Goal: Task Accomplishment & Management: Complete application form

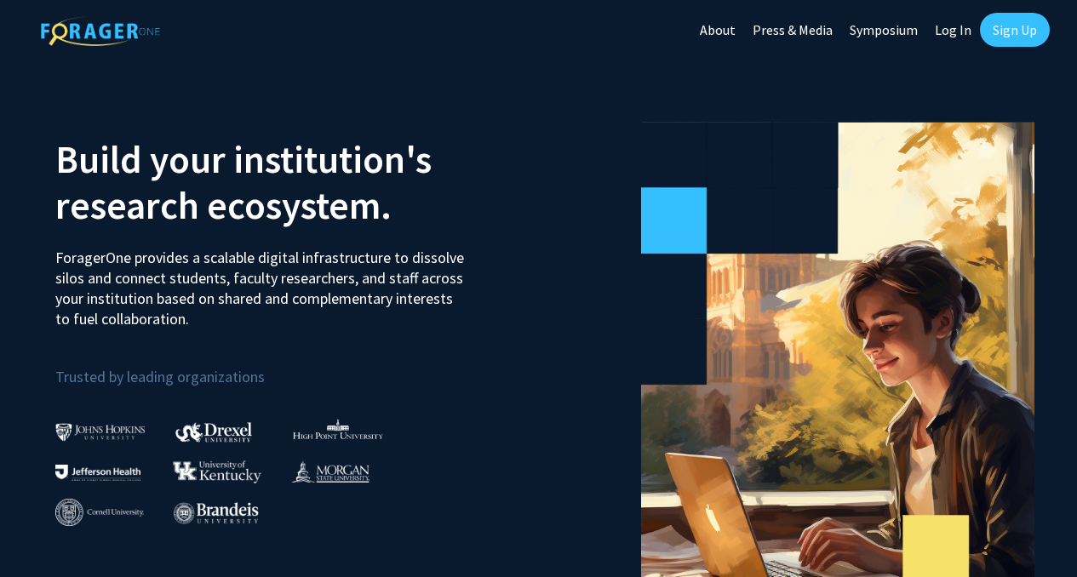
scroll to position [3, 0]
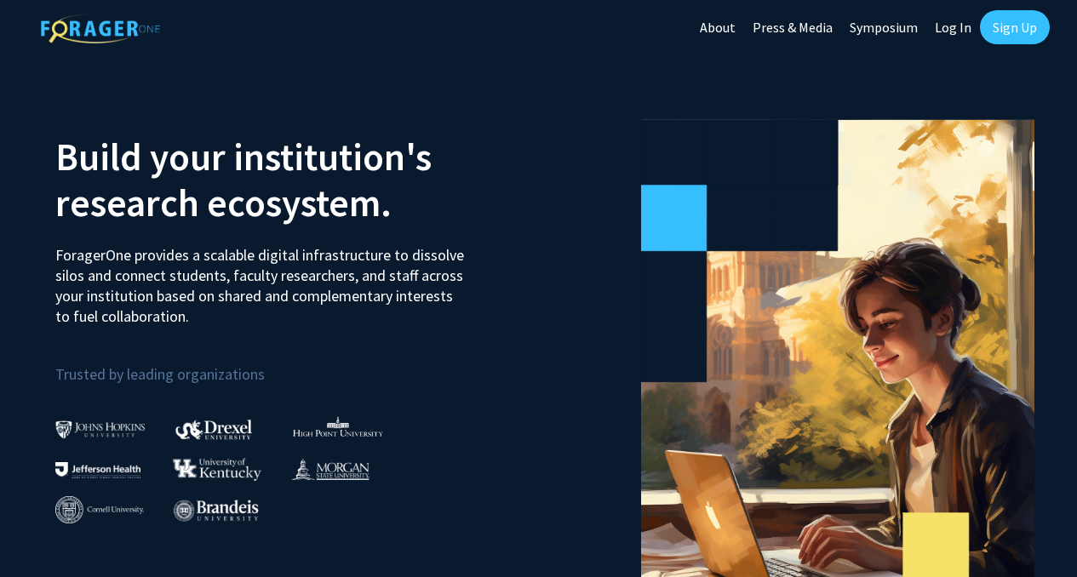
click at [955, 28] on link "Log In" at bounding box center [953, 27] width 54 height 60
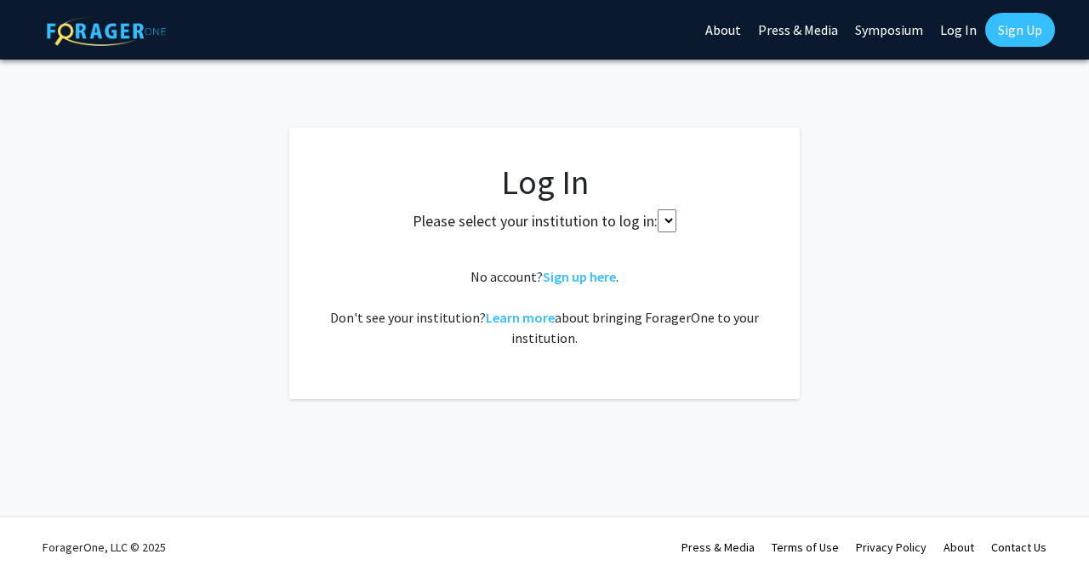
select select
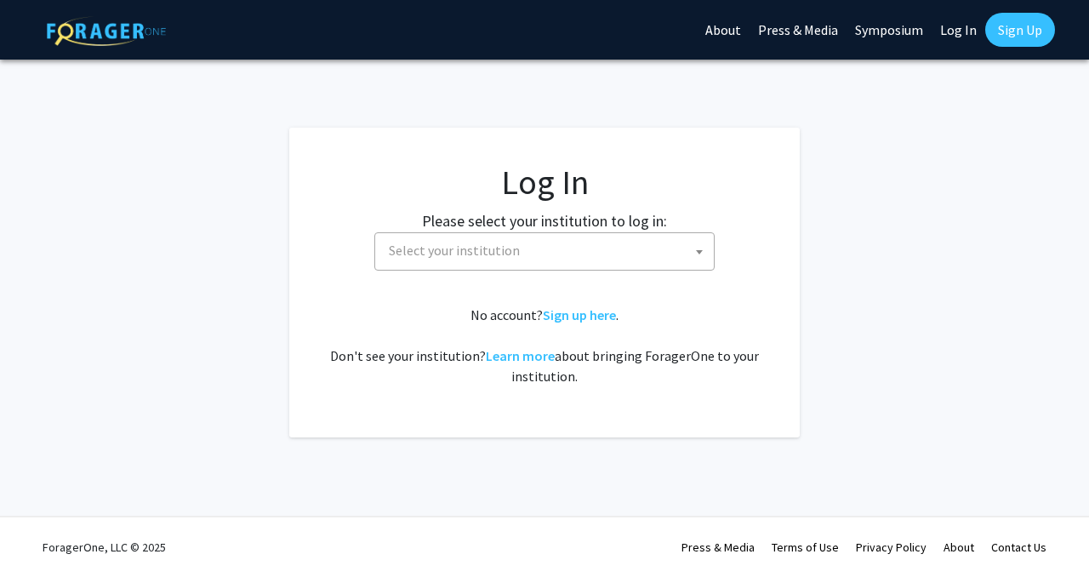
click at [1037, 25] on link "Sign Up" at bounding box center [1020, 30] width 70 height 34
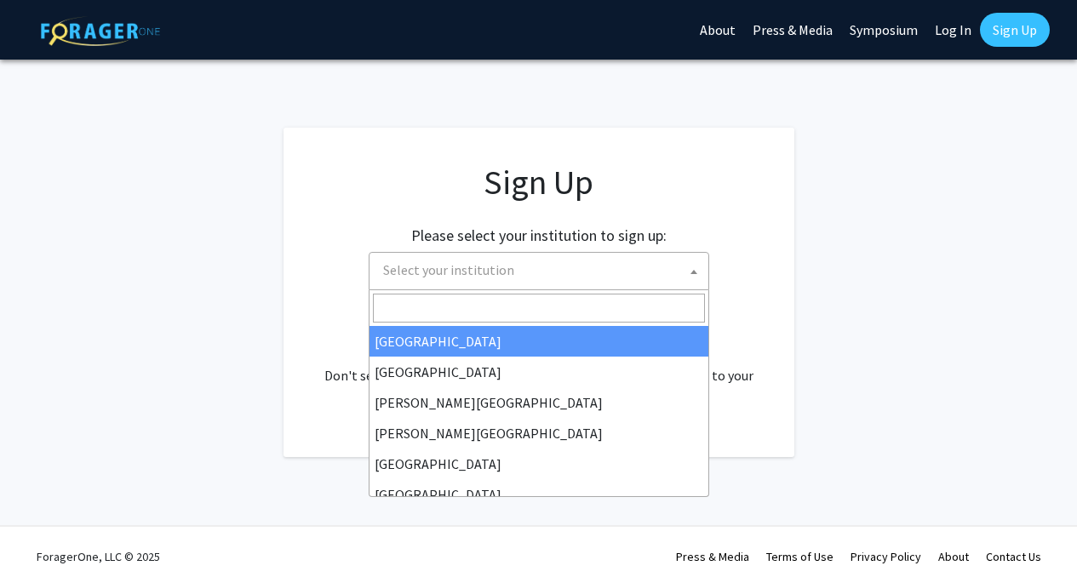
click at [678, 268] on span "Select your institution" at bounding box center [542, 270] width 332 height 35
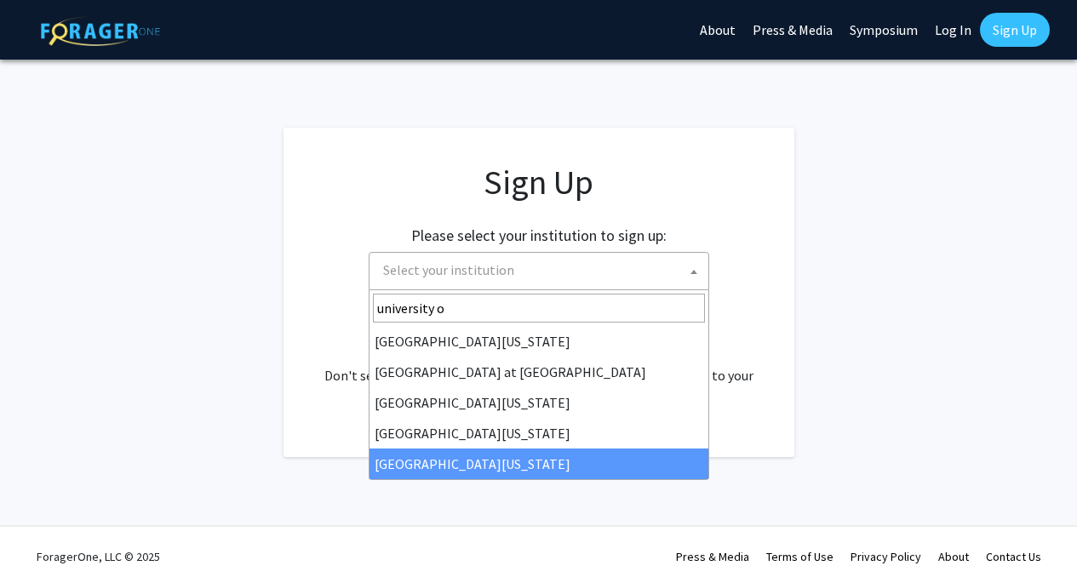
type input "university o"
select select "33"
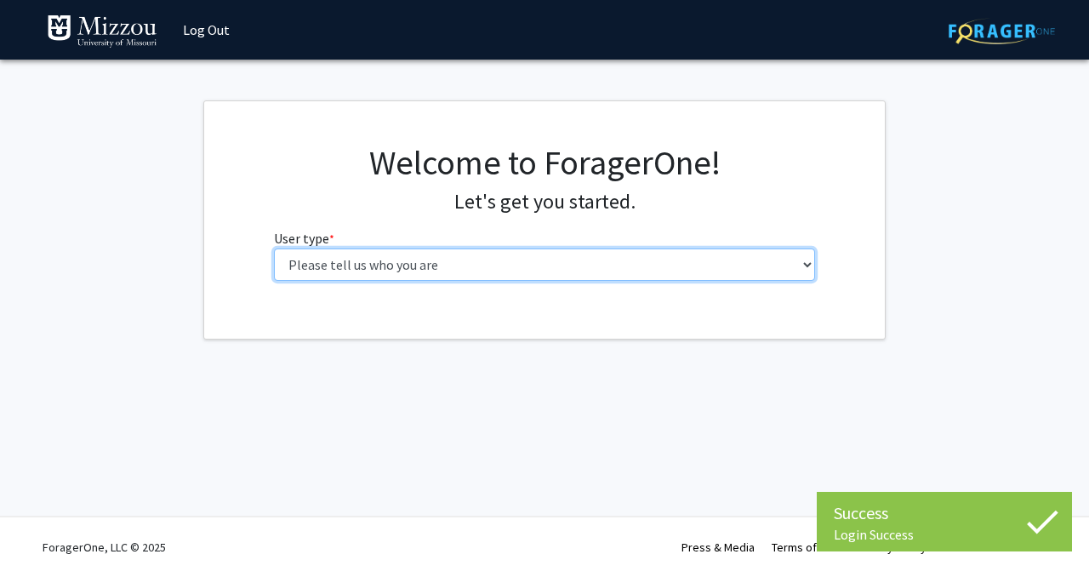
click at [517, 263] on select "Please tell us who you are Undergraduate Student Master's Student Doctoral Cand…" at bounding box center [545, 264] width 542 height 32
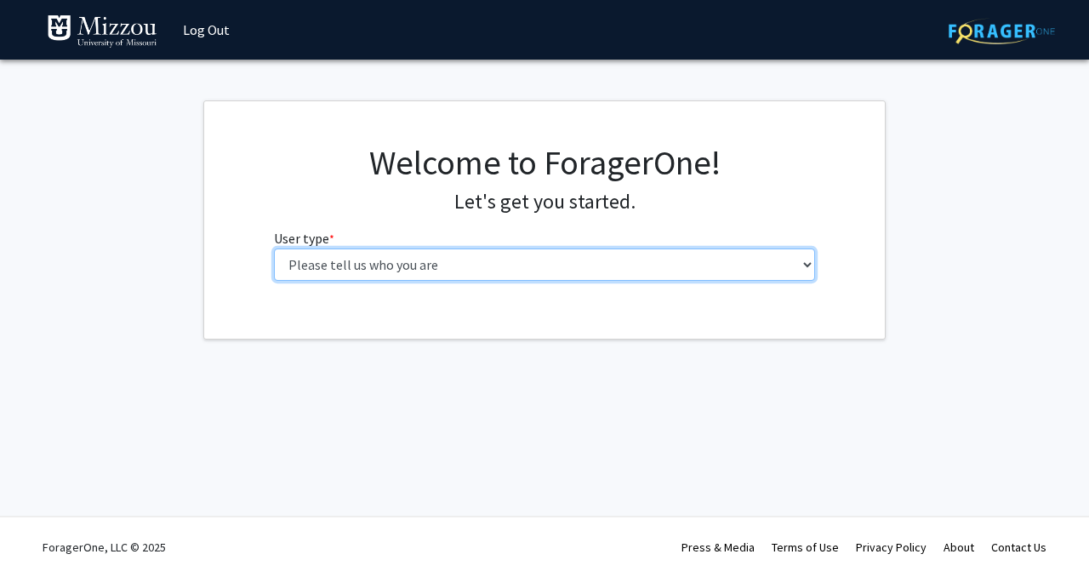
select select "1: undergrad"
click at [274, 248] on select "Please tell us who you are Undergraduate Student Master's Student Doctoral Cand…" at bounding box center [545, 264] width 542 height 32
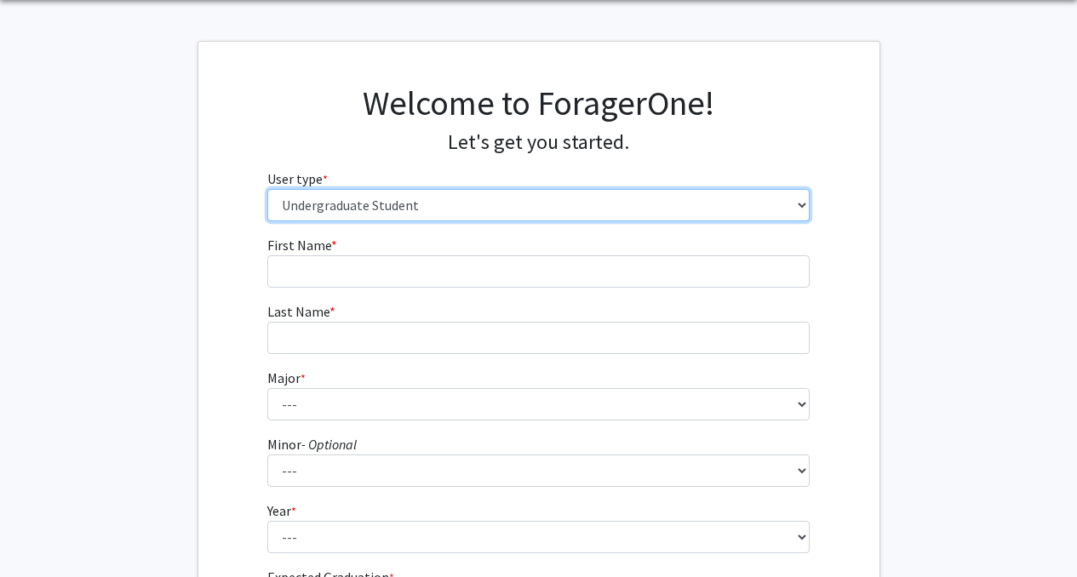
scroll to position [60, 0]
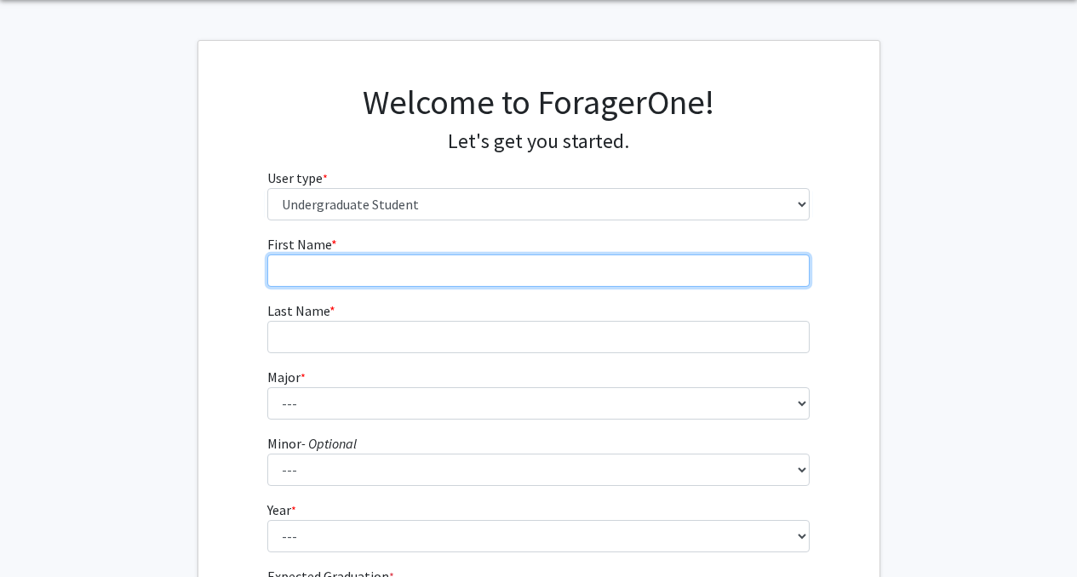
click at [471, 279] on input "First Name * required" at bounding box center [538, 270] width 542 height 32
type input "k"
type input "[PERSON_NAME]"
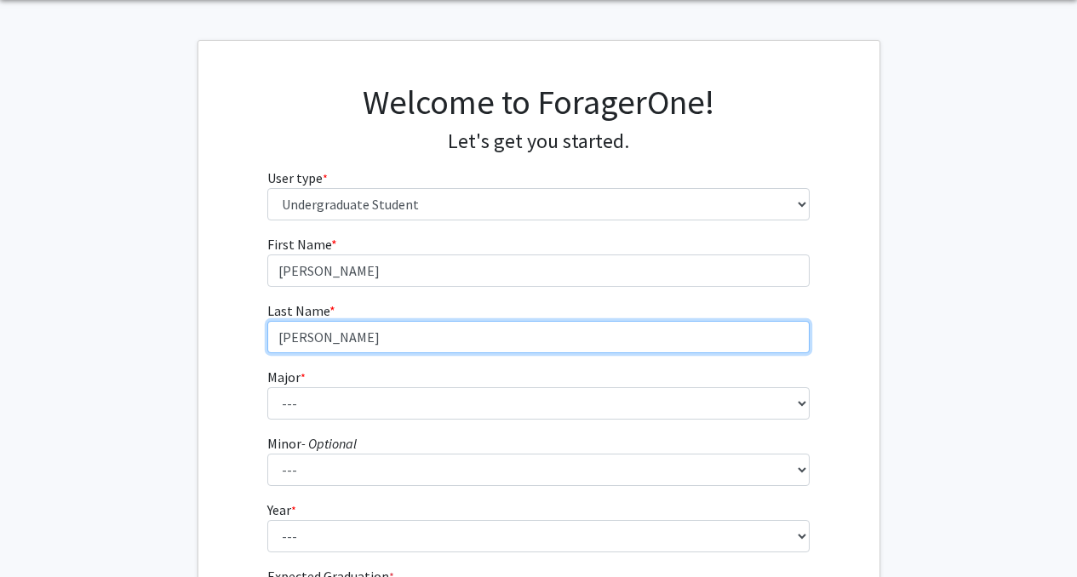
type input "[PERSON_NAME]"
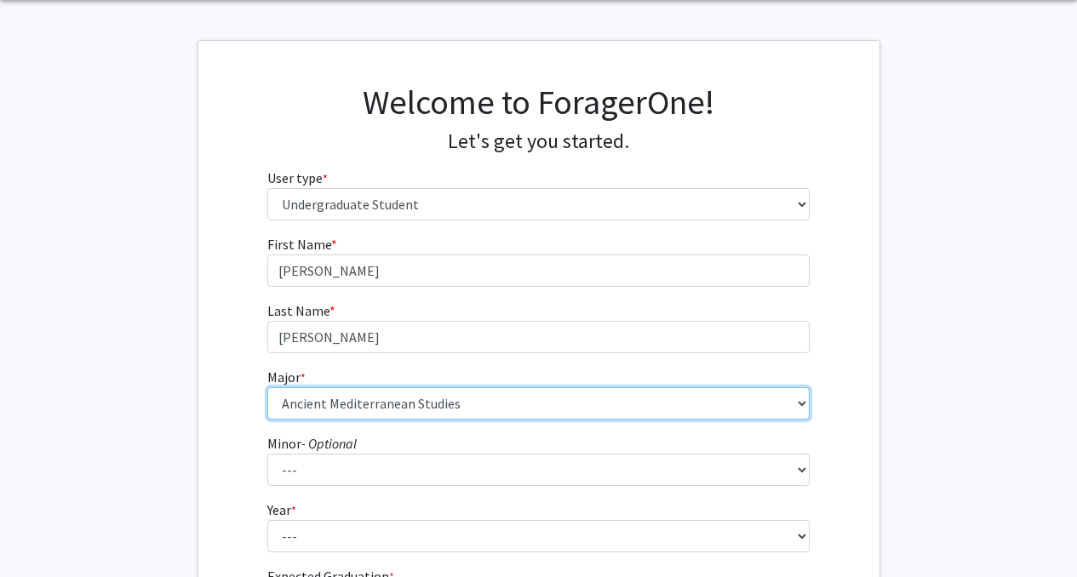
select select "8: 2497"
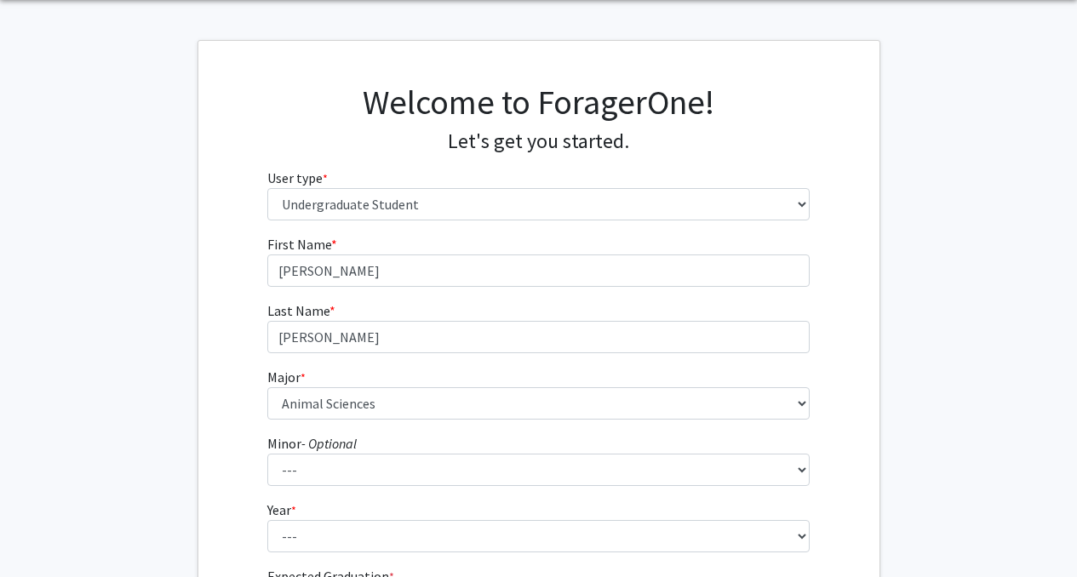
click at [196, 429] on fg-get-started "Welcome to ForagerOne! Let's get you started. User type * required Please tell …" at bounding box center [538, 373] width 1077 height 666
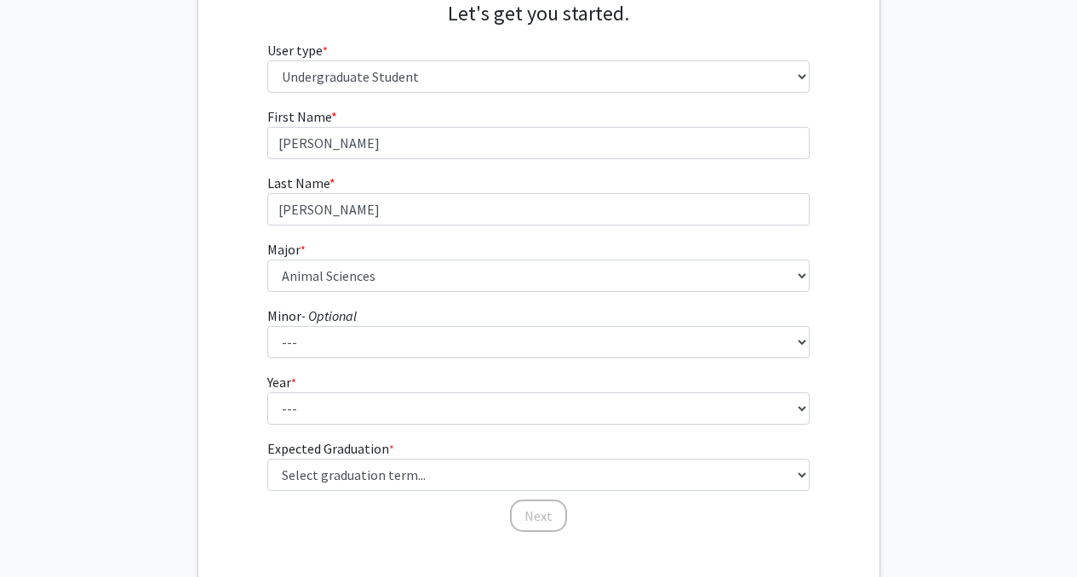
scroll to position [190, 0]
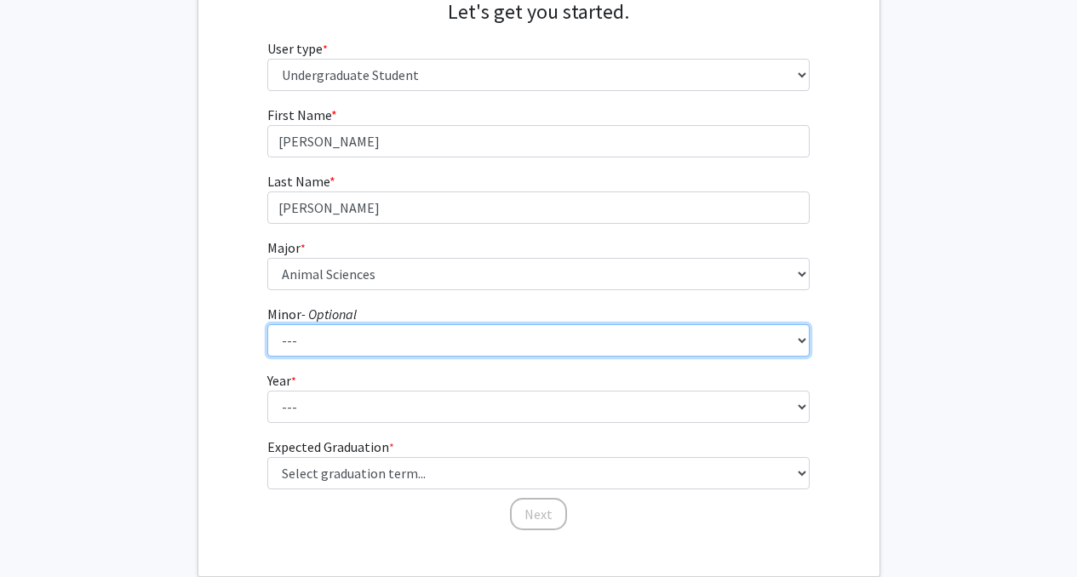
click at [299, 328] on select "--- Accountancy Aerospace Engineering Aerospace Studies Agribusiness Management…" at bounding box center [538, 340] width 542 height 32
select select "21: 1977"
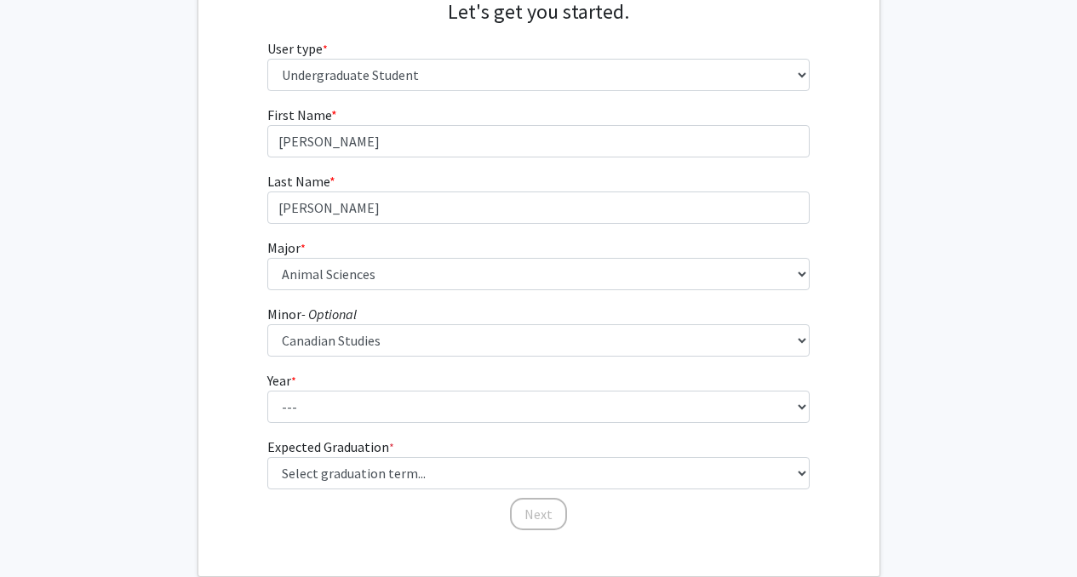
click at [149, 357] on fg-get-started "Welcome to ForagerOne! Let's get you started. User type * required Please tell …" at bounding box center [538, 244] width 1077 height 666
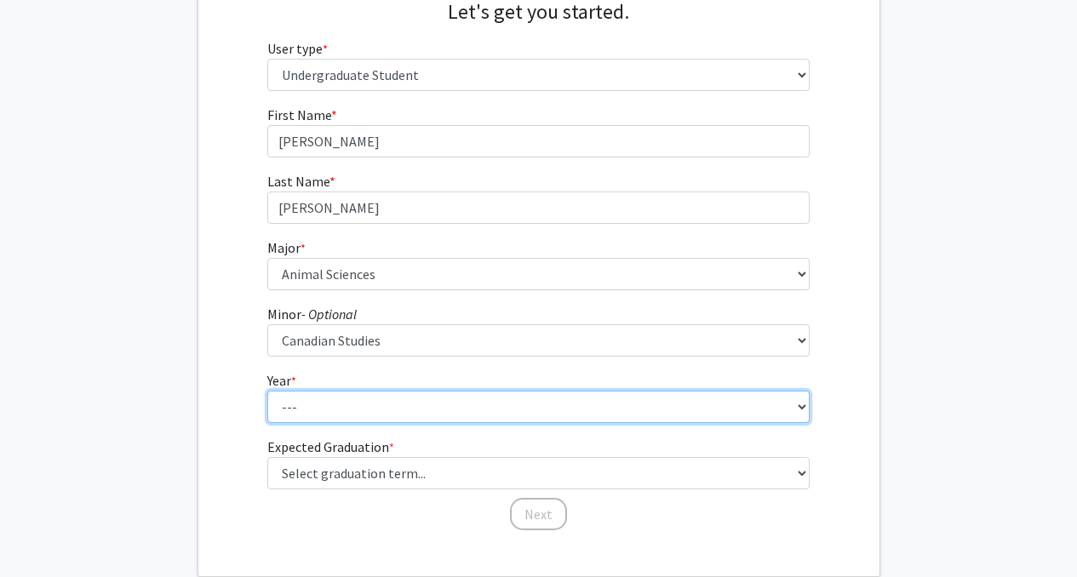
click at [308, 402] on select "--- First-year Sophomore Junior Senior Postbaccalaureate Certificate" at bounding box center [538, 407] width 542 height 32
select select "1: first-year"
click at [267, 391] on select "--- First-year Sophomore Junior Senior Postbaccalaureate Certificate" at bounding box center [538, 407] width 542 height 32
click at [274, 404] on select "--- First-year Sophomore Junior Senior Postbaccalaureate Certificate" at bounding box center [538, 407] width 542 height 32
click at [267, 391] on select "--- First-year Sophomore Junior Senior Postbaccalaureate Certificate" at bounding box center [538, 407] width 542 height 32
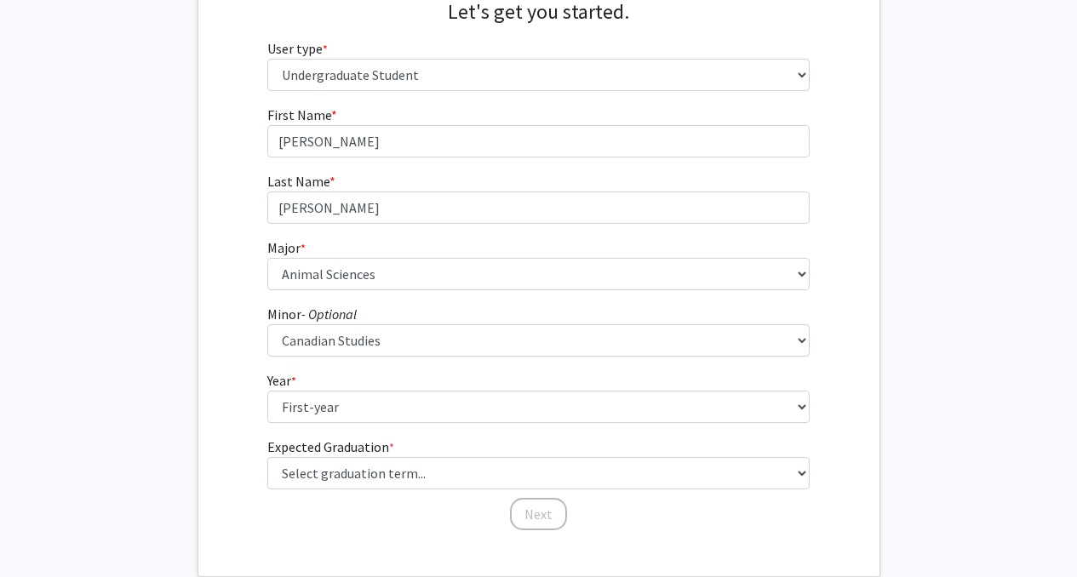
click at [253, 472] on div "First Name * required [PERSON_NAME] Last Name * required [PERSON_NAME] Major * …" at bounding box center [538, 318] width 681 height 427
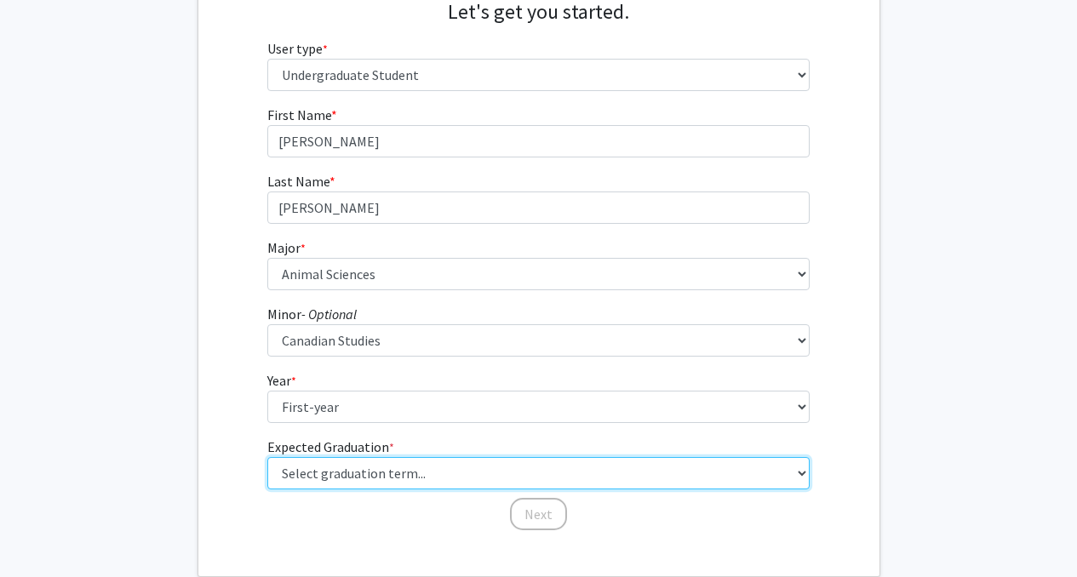
click at [315, 484] on select "Select graduation term... Spring 2025 Summer 2025 Fall 2025 Winter 2025 Spring …" at bounding box center [538, 473] width 542 height 32
select select "17: spring_2029"
click at [267, 457] on select "Select graduation term... Spring 2025 Summer 2025 Fall 2025 Winter 2025 Spring …" at bounding box center [538, 473] width 542 height 32
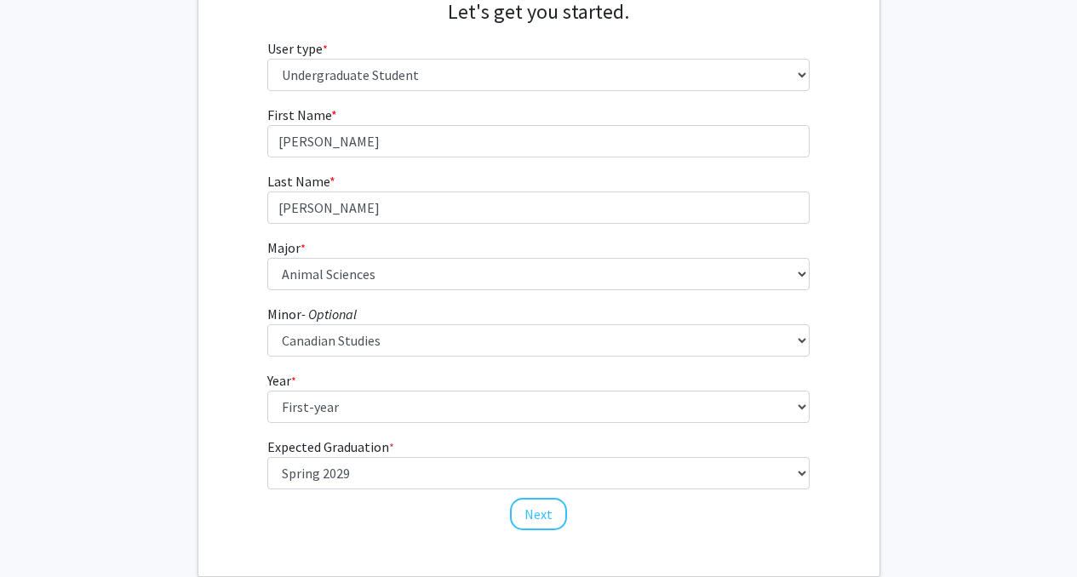
click at [443, 437] on fg-graduation-dropdown "Expected Graduation * required Select graduation term... Spring 2025 Summer 202…" at bounding box center [538, 463] width 542 height 53
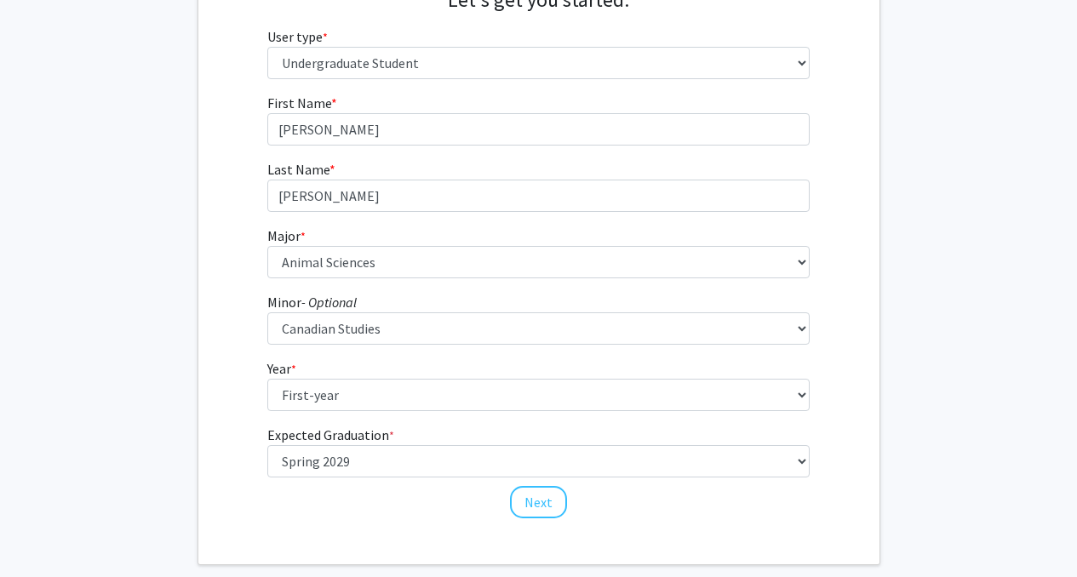
scroll to position [288, 0]
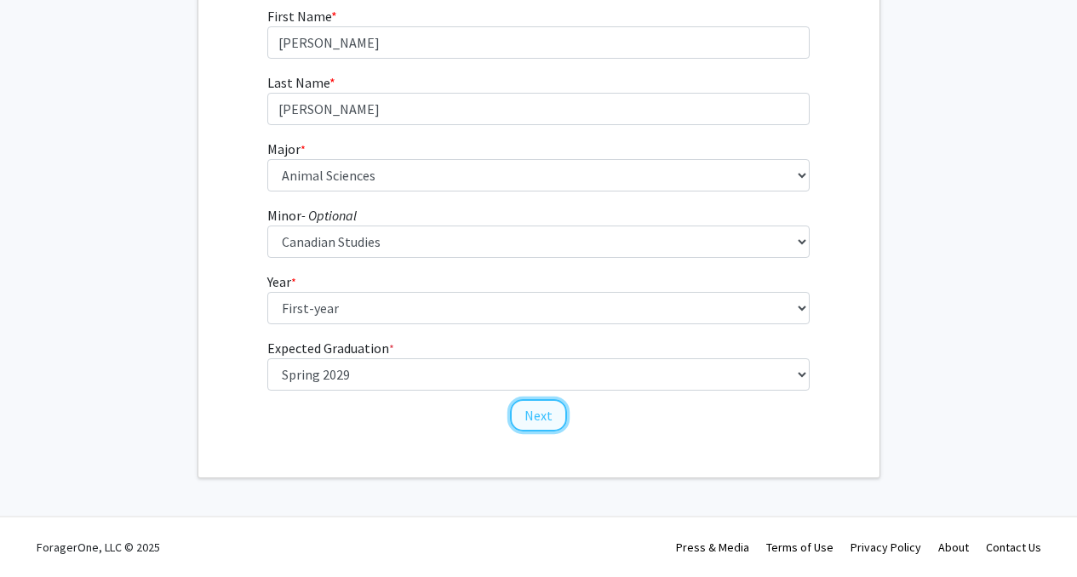
click at [546, 414] on button "Next" at bounding box center [538, 415] width 57 height 32
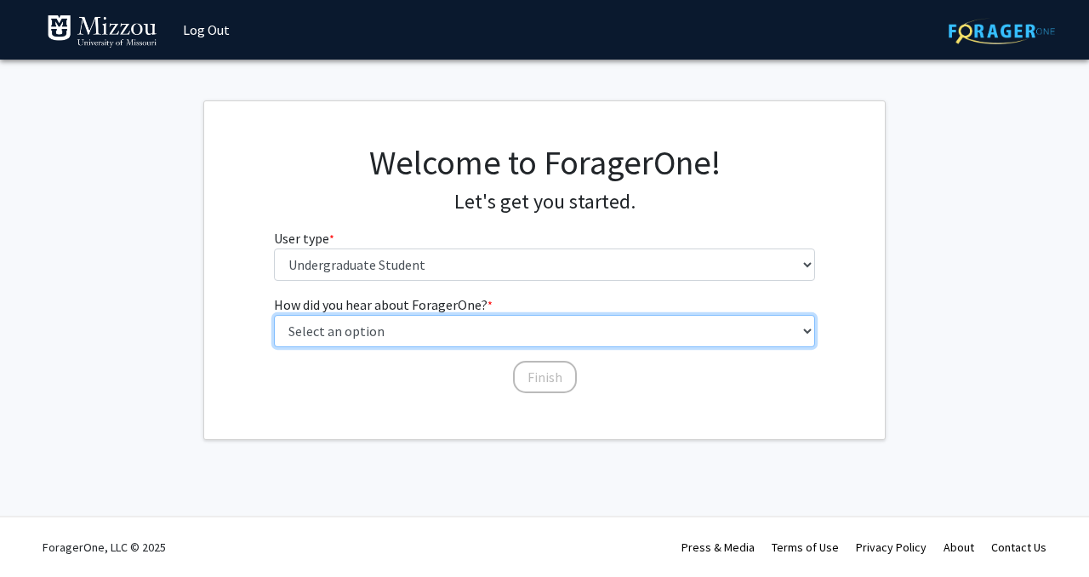
click at [510, 327] on select "Select an option Peer/student recommendation Faculty/staff recommendation Unive…" at bounding box center [545, 331] width 542 height 32
select select "2: faculty_recommendation"
click at [274, 315] on select "Select an option Peer/student recommendation Faculty/staff recommendation Unive…" at bounding box center [545, 331] width 542 height 32
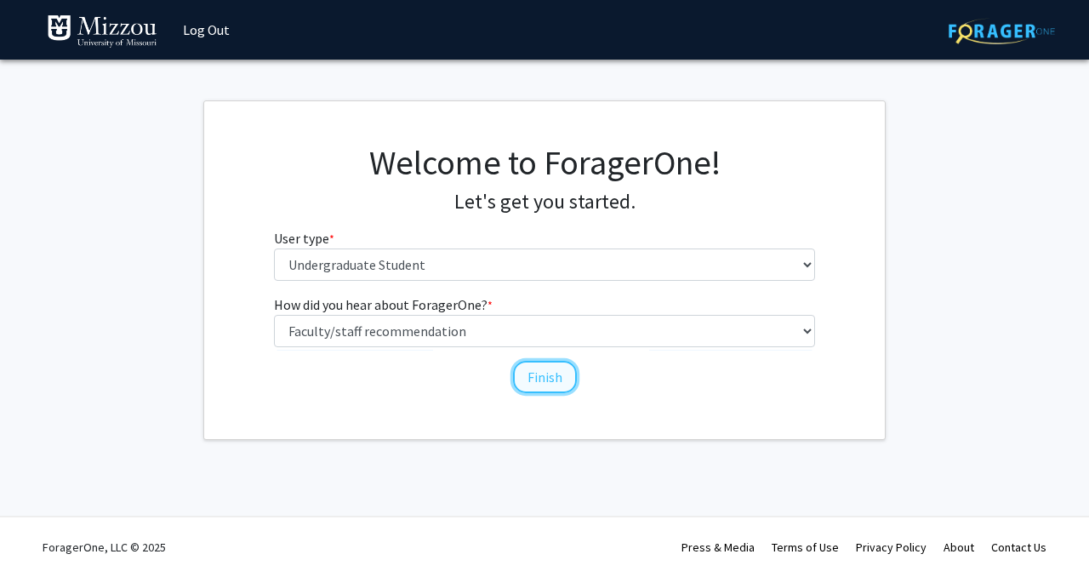
click at [543, 375] on button "Finish" at bounding box center [545, 377] width 64 height 32
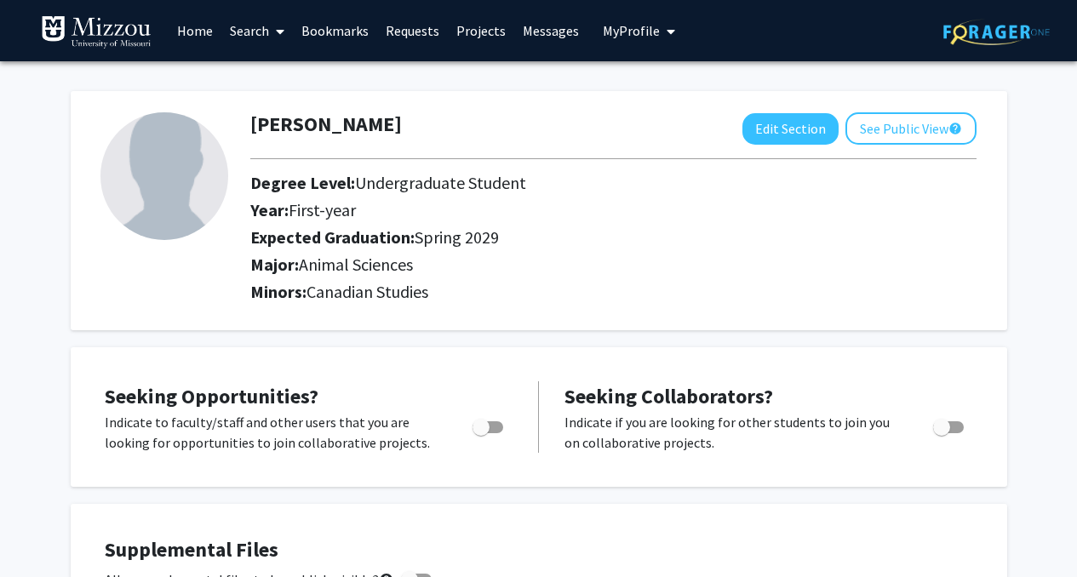
click at [629, 37] on span "My Profile" at bounding box center [631, 30] width 57 height 17
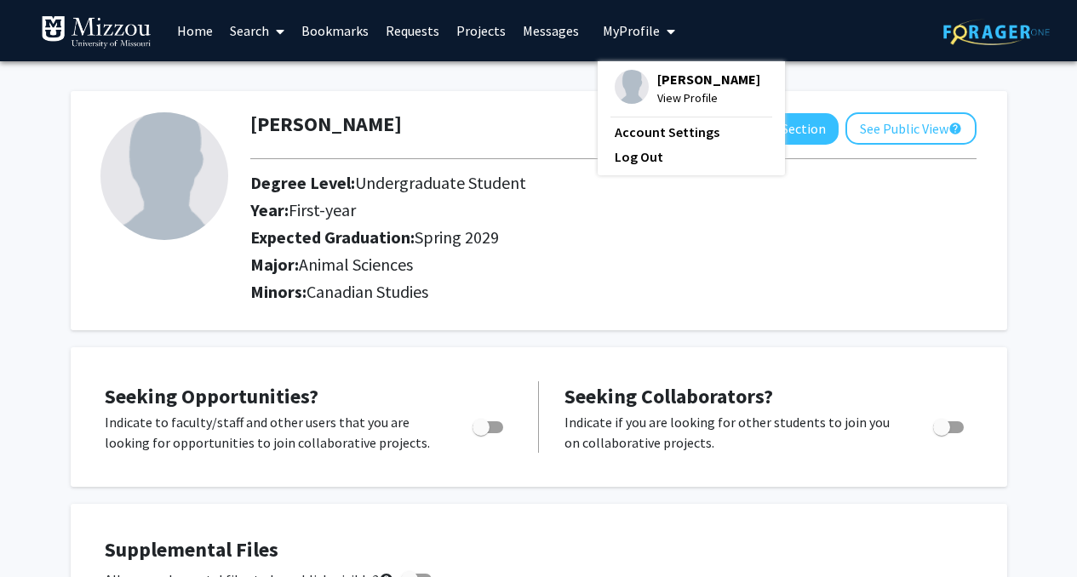
click at [431, 263] on h2 "Major: Animal Sciences" at bounding box center [613, 264] width 726 height 20
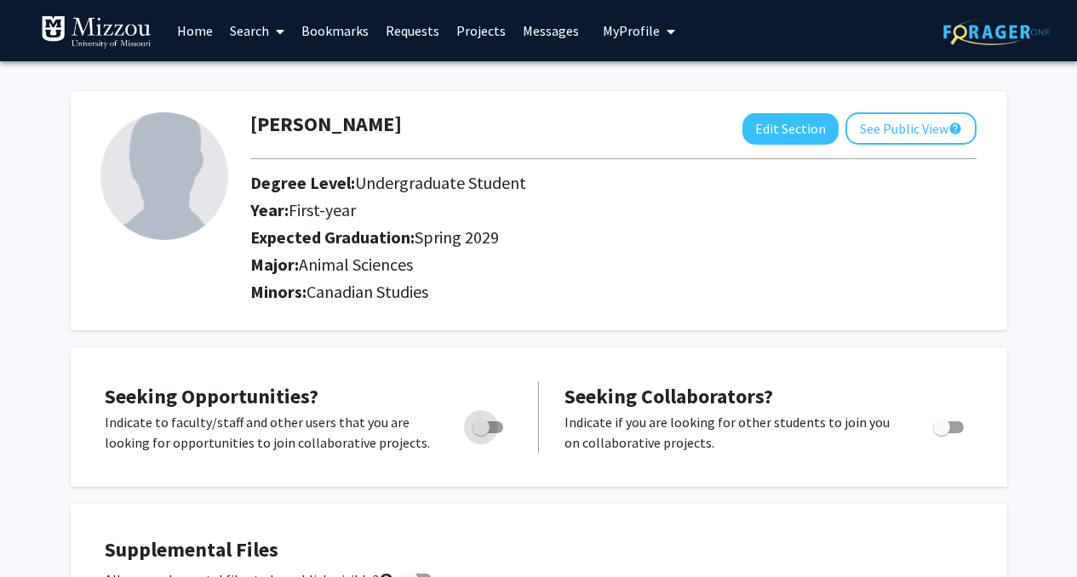
click at [488, 423] on span "Toggle" at bounding box center [480, 427] width 17 height 17
click at [481, 433] on input "Are you actively seeking opportunities?" at bounding box center [480, 433] width 1 height 1
checkbox input "true"
click at [769, 140] on button "Edit Section" at bounding box center [790, 128] width 96 height 31
select select "first-year"
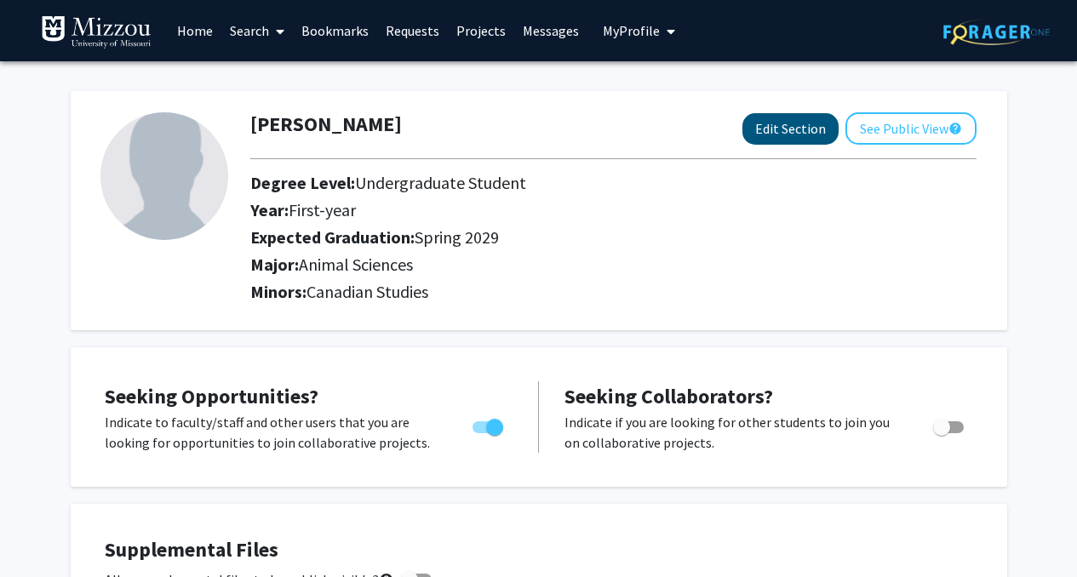
select select "45: spring_2029"
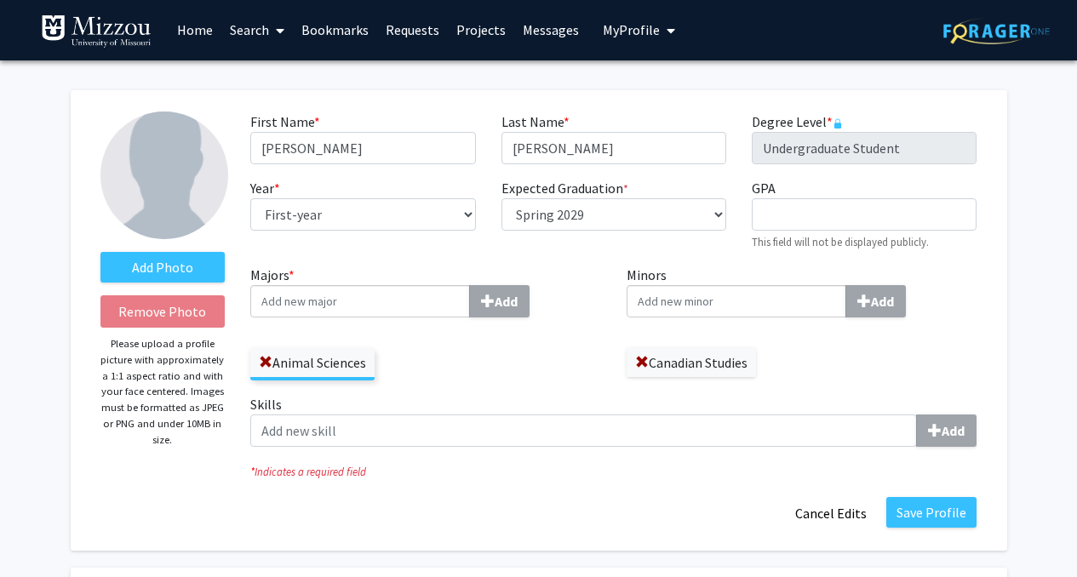
scroll to position [1, 0]
click at [188, 274] on label "Add Photo" at bounding box center [162, 267] width 125 height 31
click at [0, 0] on input "Add Photo" at bounding box center [0, 0] width 0 height 0
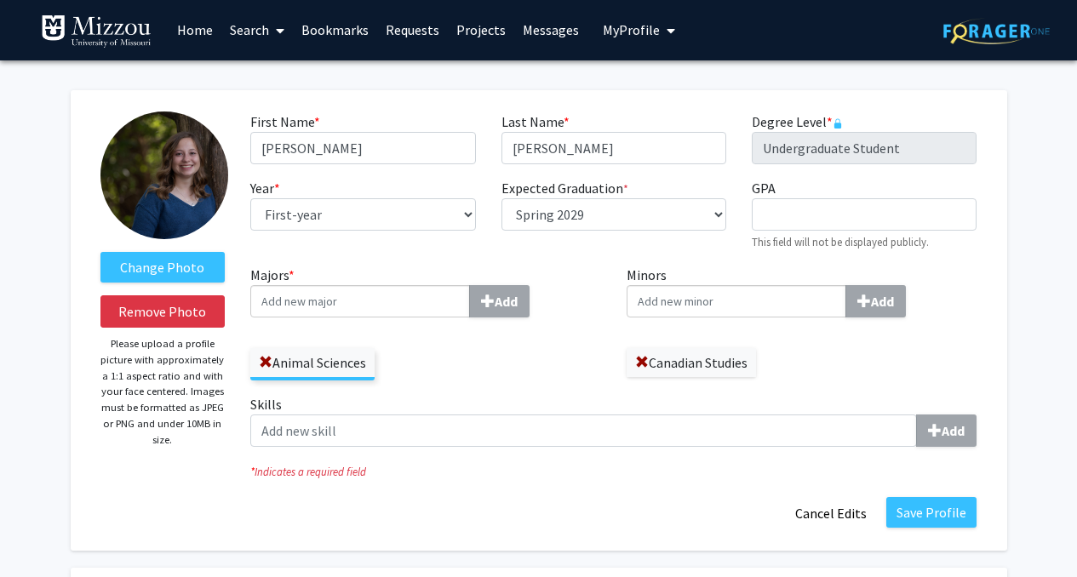
click at [134, 184] on img at bounding box center [164, 175] width 128 height 128
click at [401, 185] on div "Year * required --- First-year Sophomore Junior Senior Postbaccalaureate Certif…" at bounding box center [362, 214] width 250 height 73
click at [647, 359] on span at bounding box center [642, 363] width 14 height 14
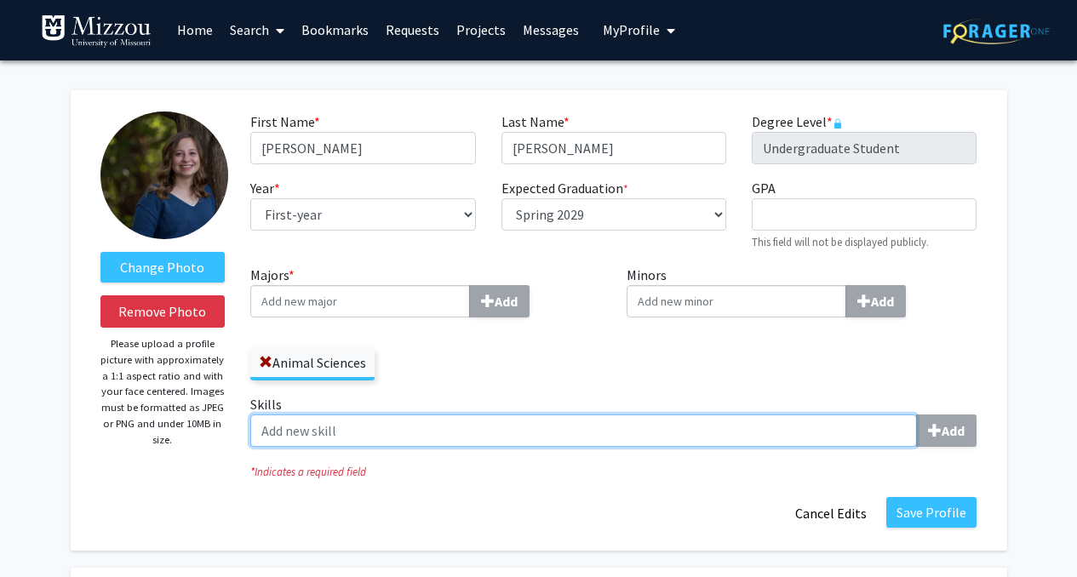
click at [510, 437] on input "Skills Add" at bounding box center [583, 430] width 666 height 32
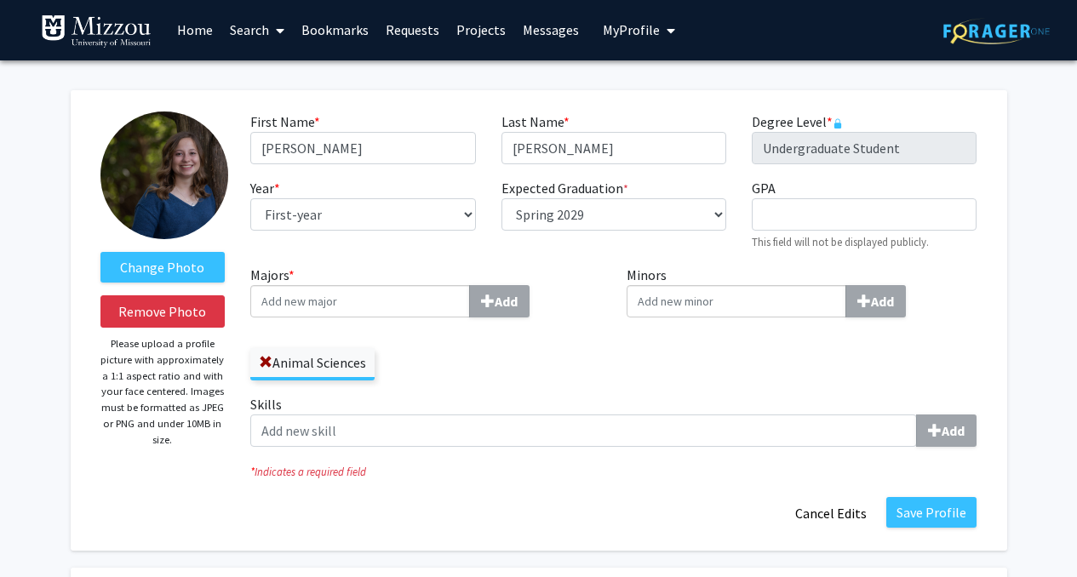
click at [659, 389] on div "Minors Add" at bounding box center [802, 329] width 376 height 129
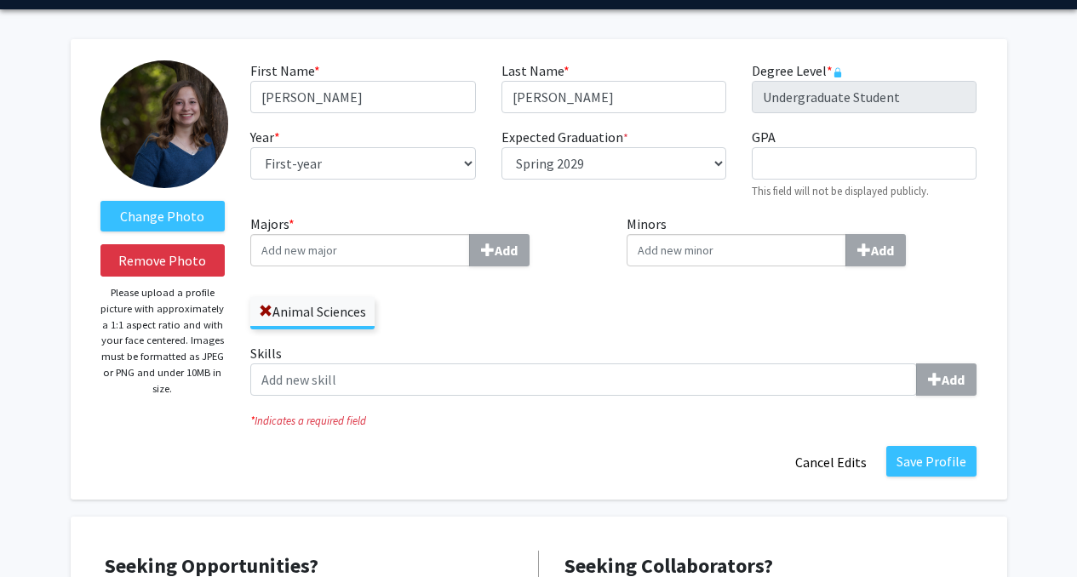
scroll to position [53, 0]
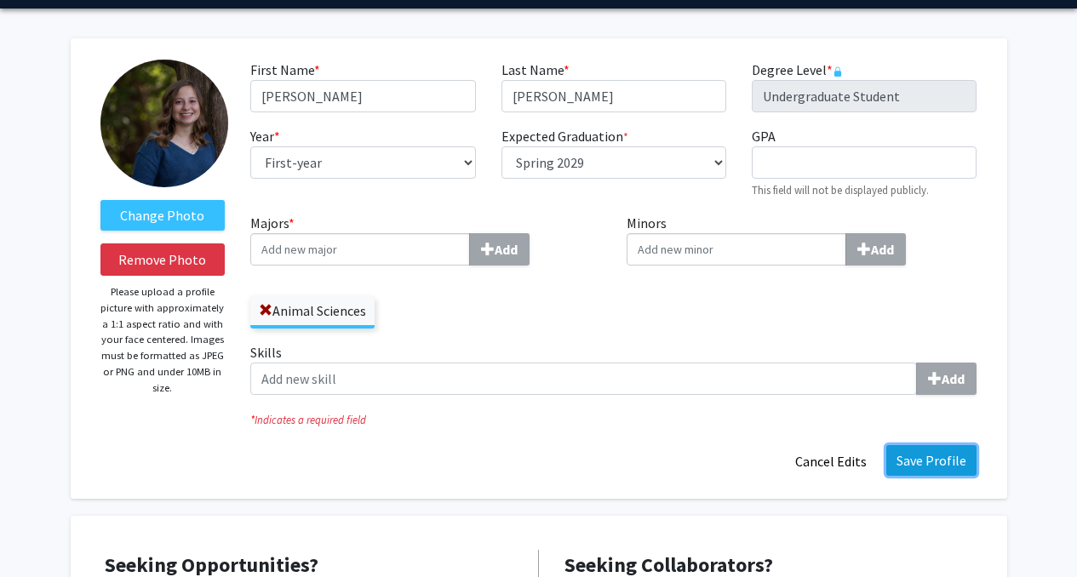
click at [917, 456] on button "Save Profile" at bounding box center [931, 460] width 90 height 31
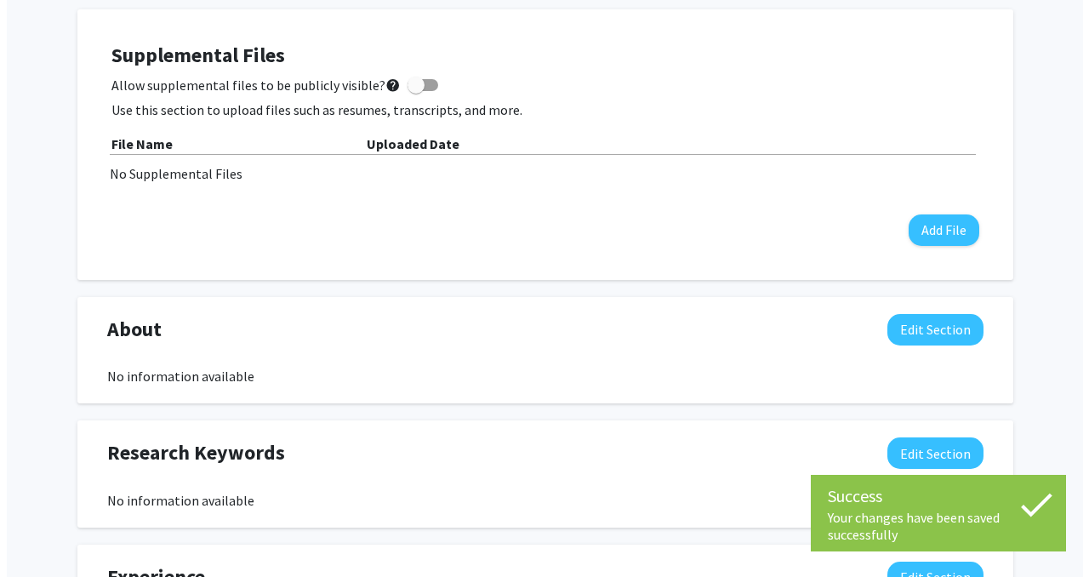
scroll to position [515, 0]
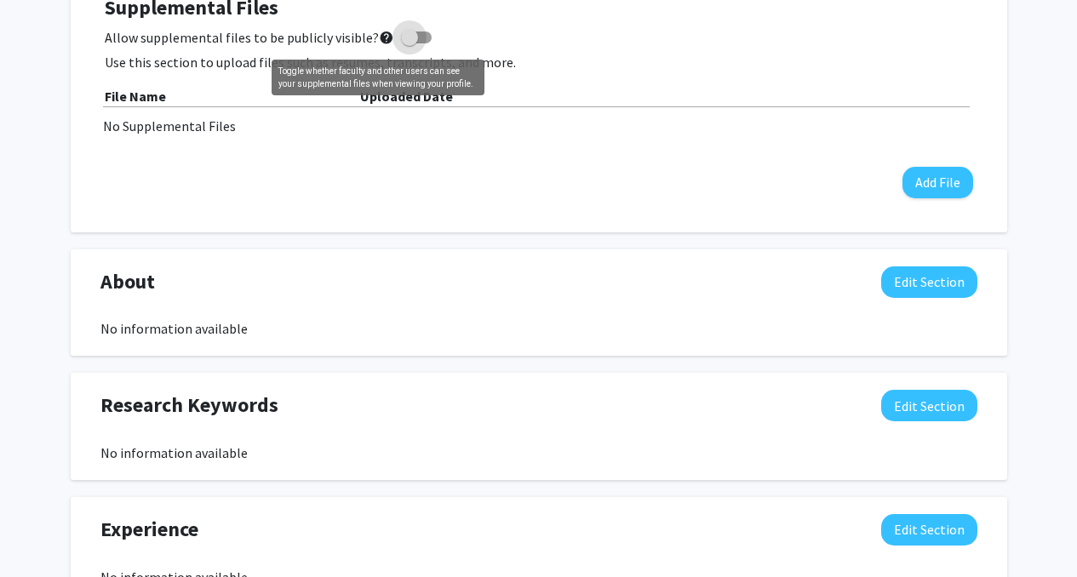
click at [379, 42] on mat-icon "help" at bounding box center [386, 37] width 15 height 20
click at [408, 43] on input "Allow supplemental files to be publicly visible? help" at bounding box center [408, 43] width 1 height 1
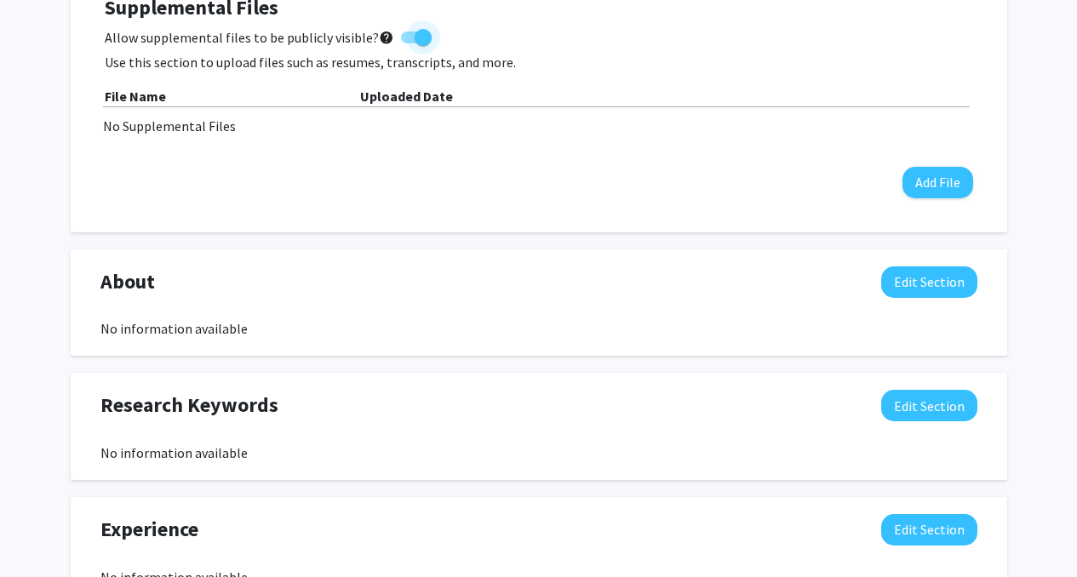
click at [379, 40] on mat-icon "help" at bounding box center [386, 37] width 15 height 20
click at [408, 43] on input "Allow supplemental files to be publicly visible? help" at bounding box center [408, 43] width 1 height 1
click at [379, 40] on mat-icon "help" at bounding box center [386, 37] width 15 height 20
click at [408, 43] on input "Allow supplemental files to be publicly visible? help" at bounding box center [408, 43] width 1 height 1
click at [379, 40] on mat-icon "help" at bounding box center [386, 37] width 15 height 20
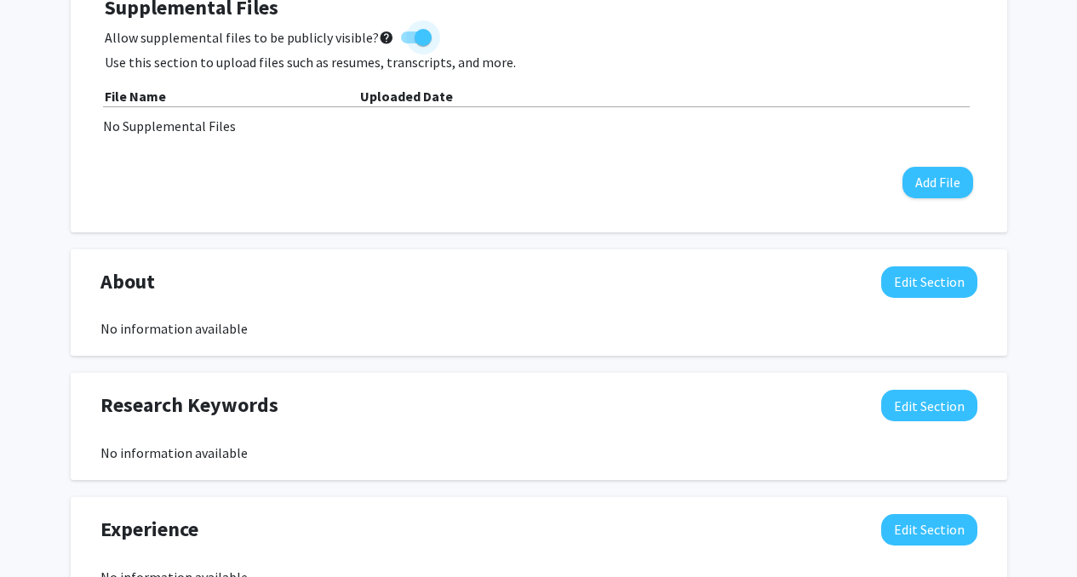
click at [408, 43] on input "Allow supplemental files to be publicly visible? help" at bounding box center [408, 43] width 1 height 1
click at [334, 26] on div "Supplemental Files Allow supplemental files to be publicly visible? help Use th…" at bounding box center [539, 97] width 868 height 203
click at [337, 35] on span "Allow supplemental files to be publicly visible? help" at bounding box center [249, 37] width 289 height 20
click at [408, 43] on input "Allow supplemental files to be publicly visible? help" at bounding box center [408, 43] width 1 height 1
click at [337, 35] on span "Allow supplemental files to be publicly visible? help" at bounding box center [249, 37] width 289 height 20
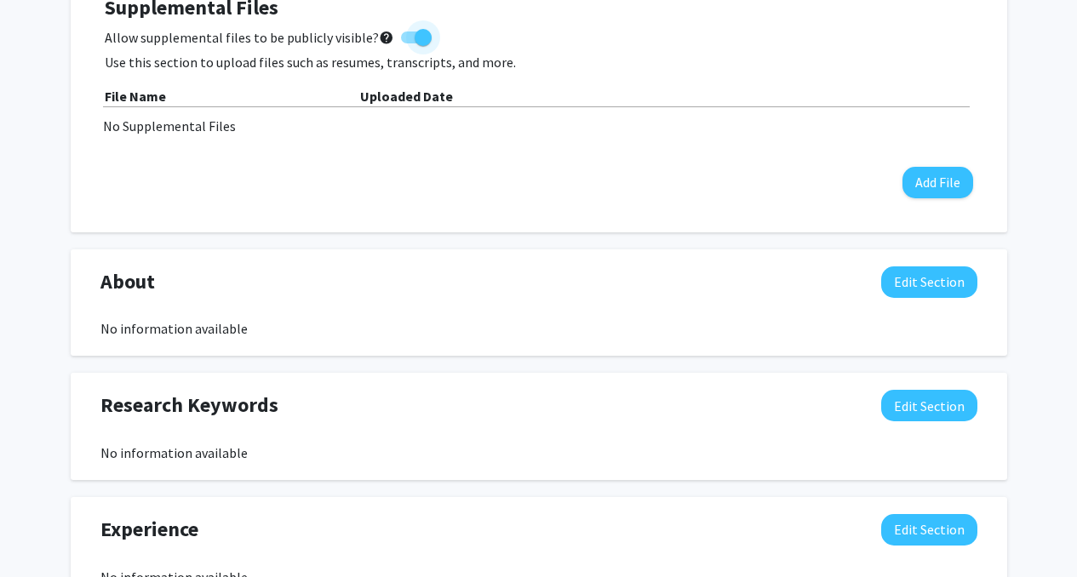
click at [408, 43] on input "Allow supplemental files to be publicly visible? help" at bounding box center [408, 43] width 1 height 1
checkbox input "false"
click at [946, 180] on button "Add File" at bounding box center [937, 182] width 71 height 31
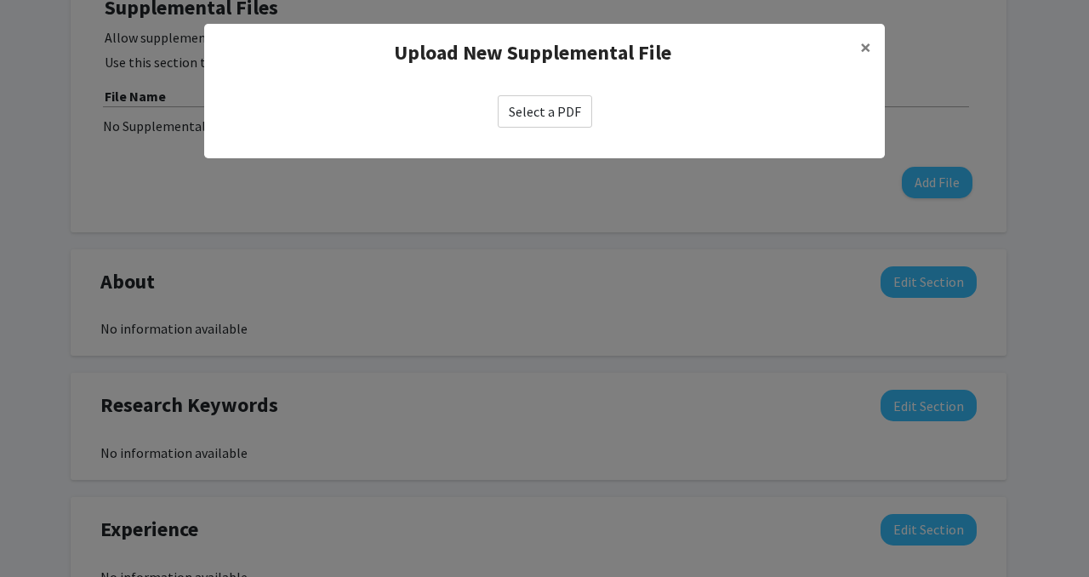
click at [577, 119] on label "Select a PDF" at bounding box center [545, 111] width 94 height 32
click at [0, 0] on input "Select a PDF" at bounding box center [0, 0] width 0 height 0
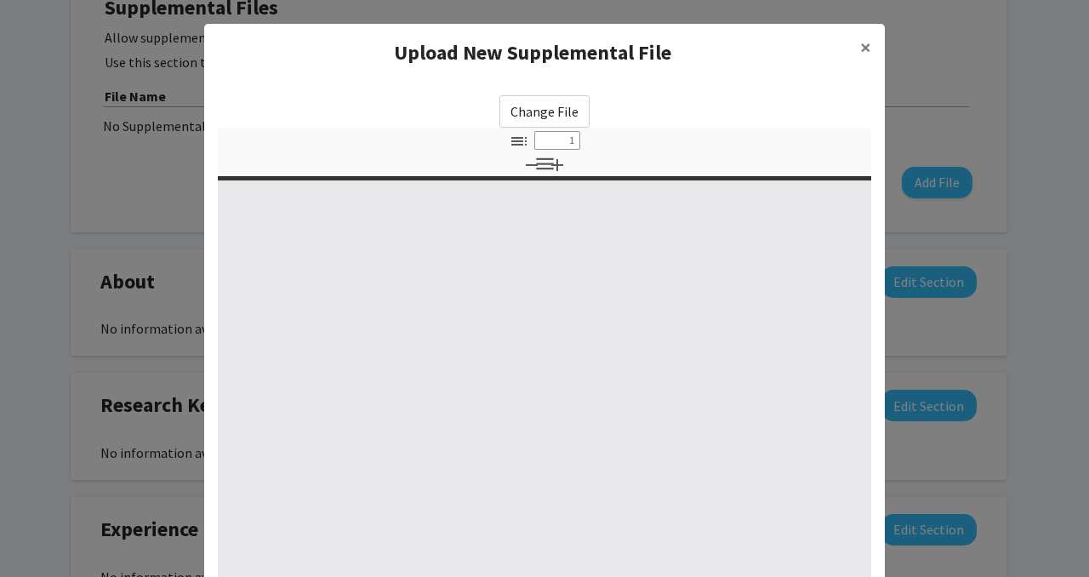
select select "custom"
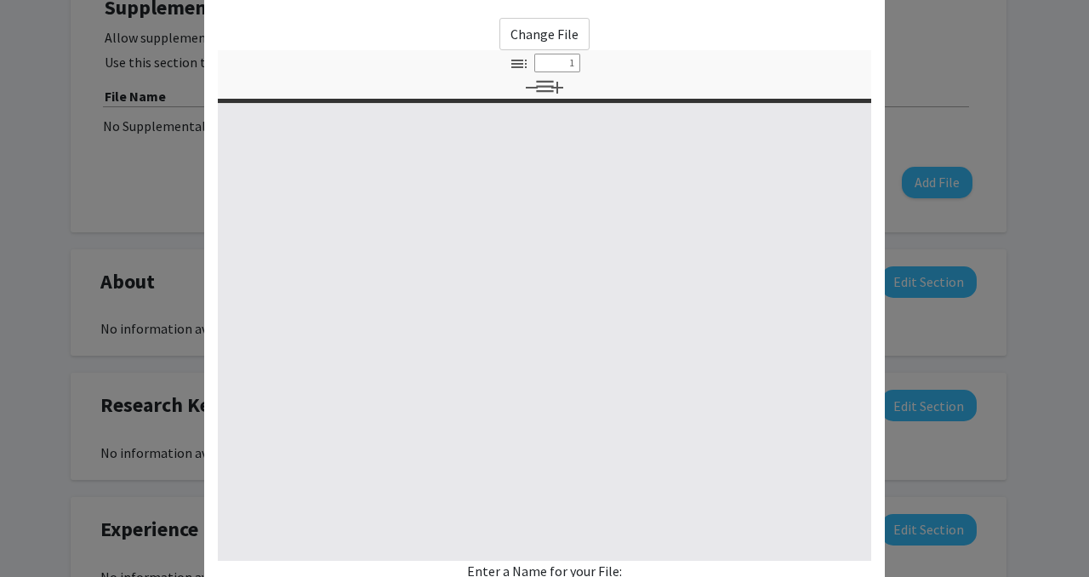
type input "0"
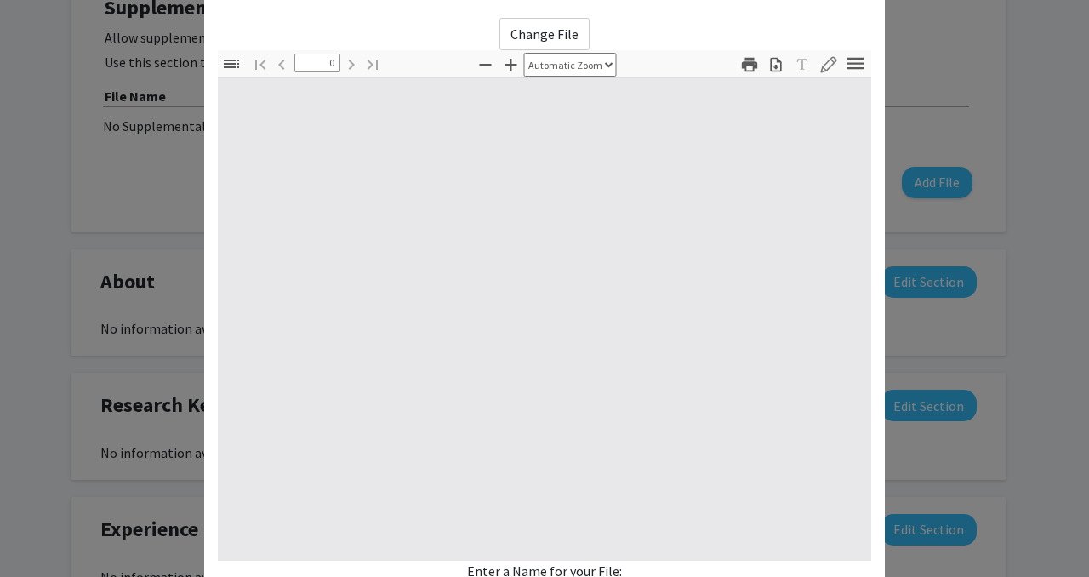
select select "custom"
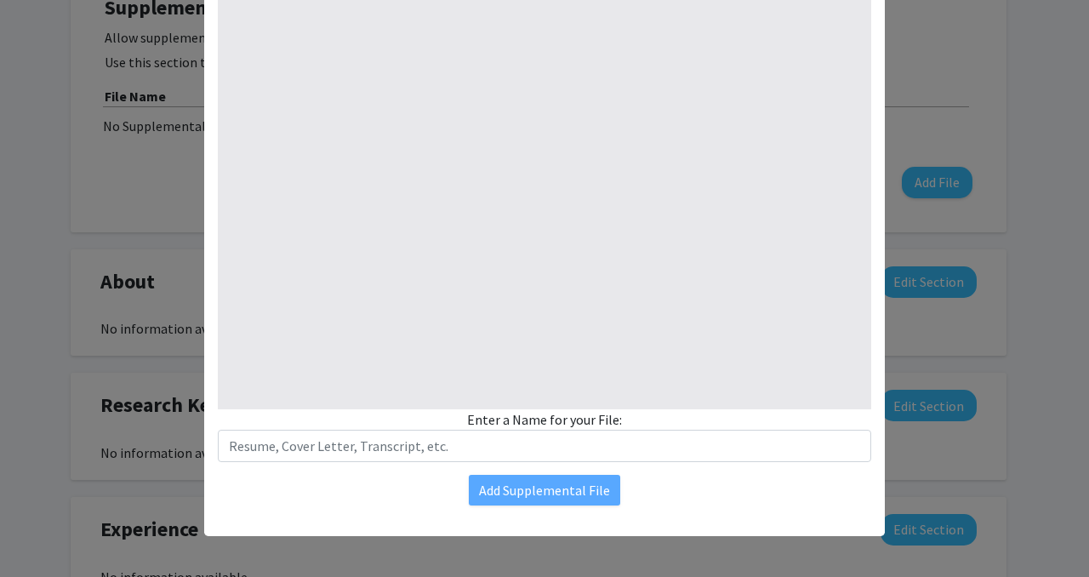
type input "1"
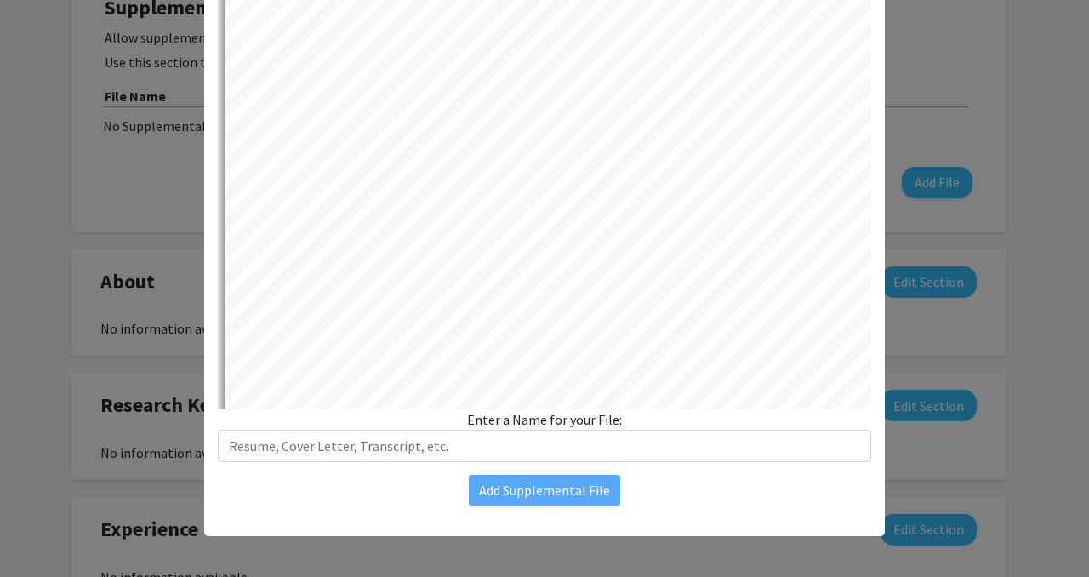
select select "auto"
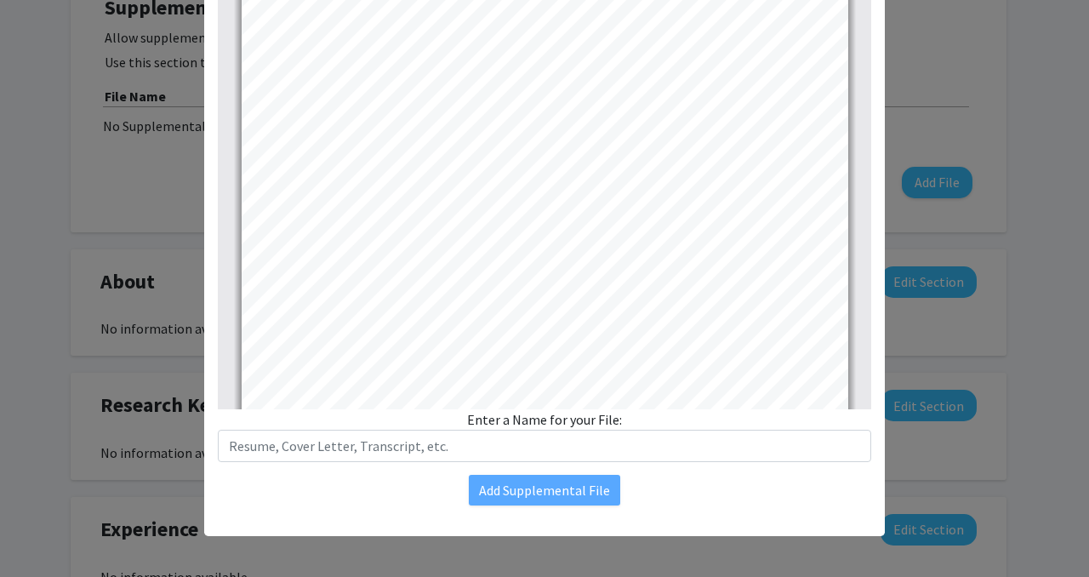
scroll to position [0, 0]
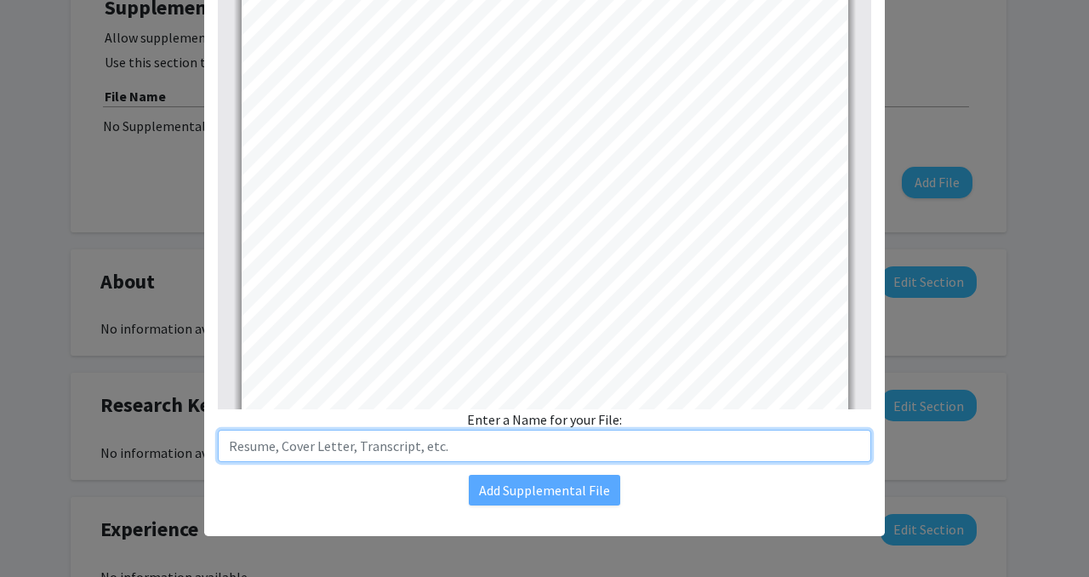
click at [481, 450] on input "text" at bounding box center [545, 446] width 654 height 32
type input "Single-Page Resume"
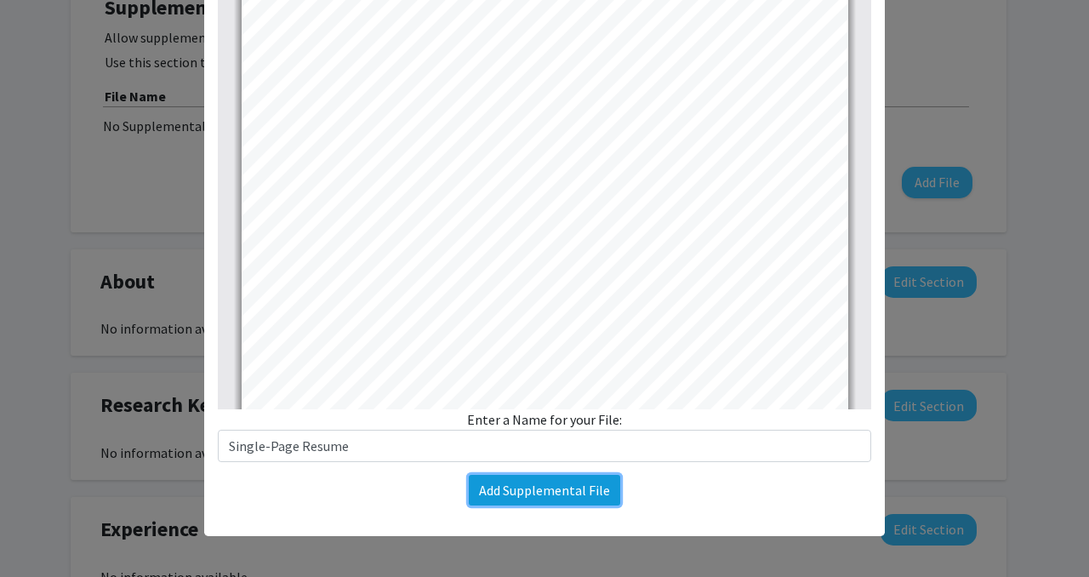
click at [538, 500] on button "Add Supplemental File" at bounding box center [544, 490] width 151 height 31
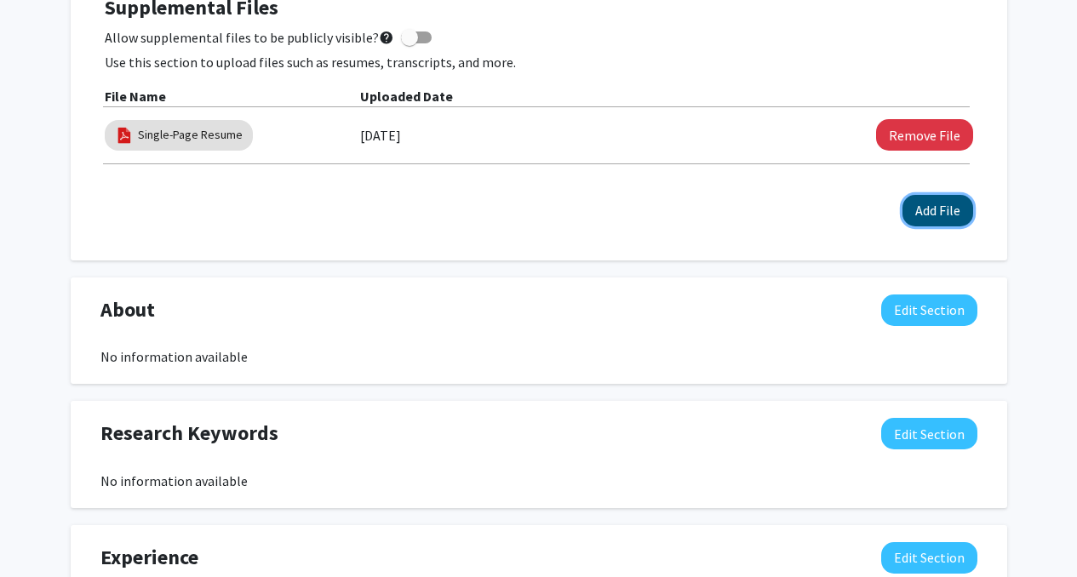
click at [934, 213] on button "Add File" at bounding box center [937, 210] width 71 height 31
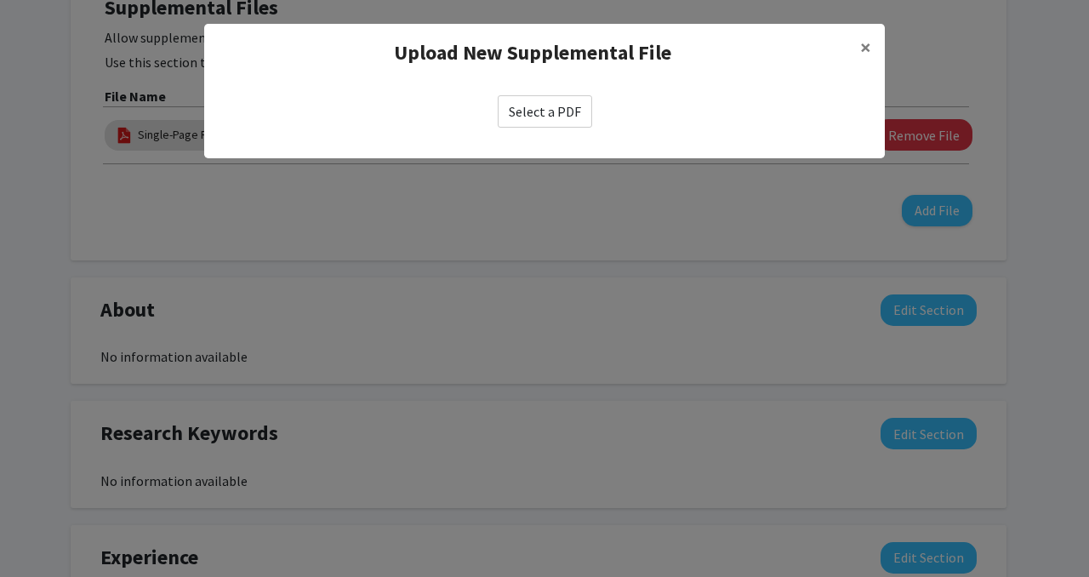
click at [549, 118] on label "Select a PDF" at bounding box center [545, 111] width 94 height 32
click at [0, 0] on input "Select a PDF" at bounding box center [0, 0] width 0 height 0
select select "custom"
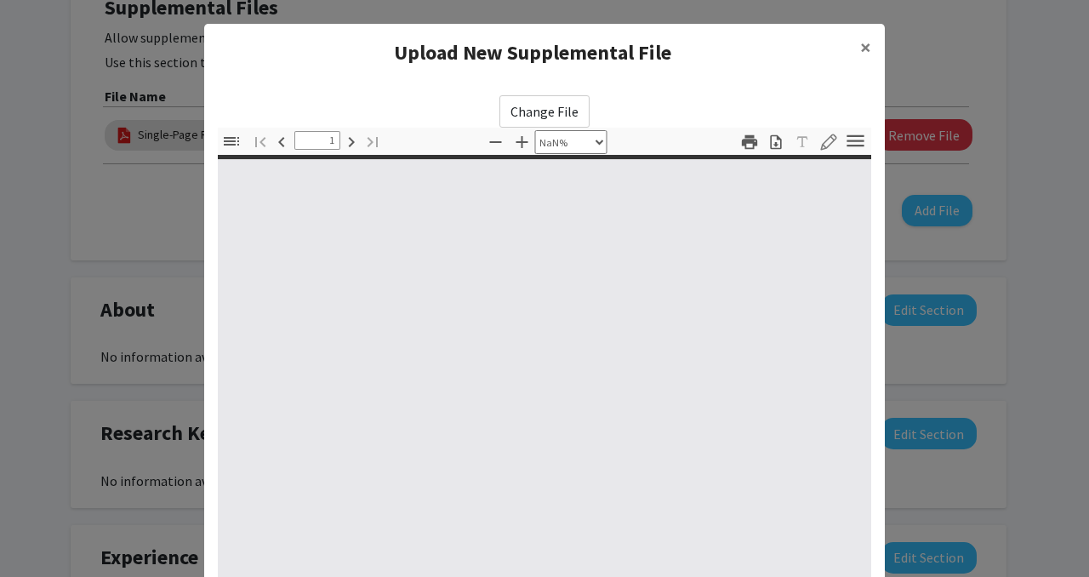
type input "0"
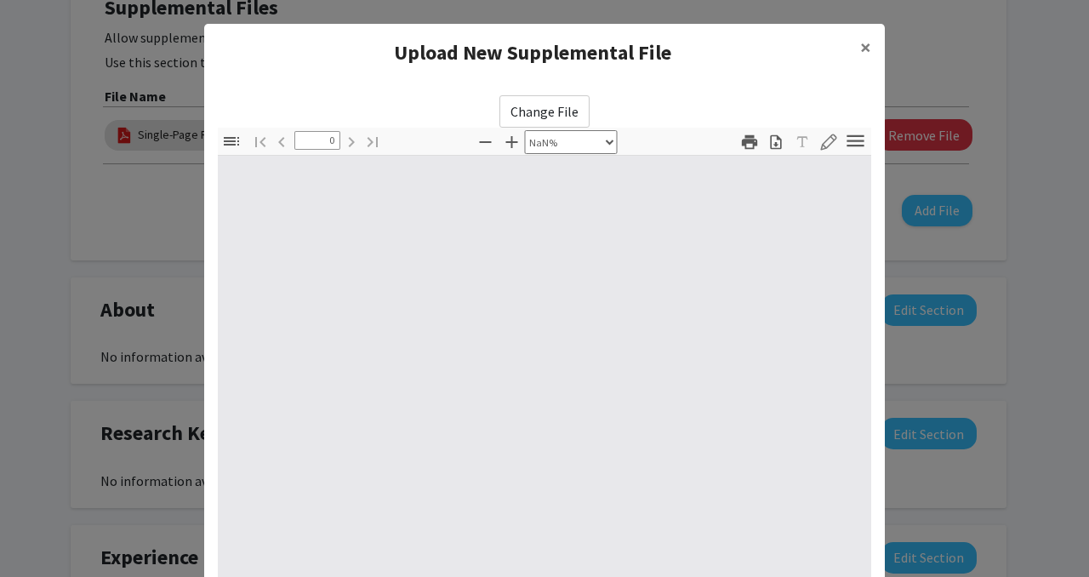
select select "auto"
type input "1"
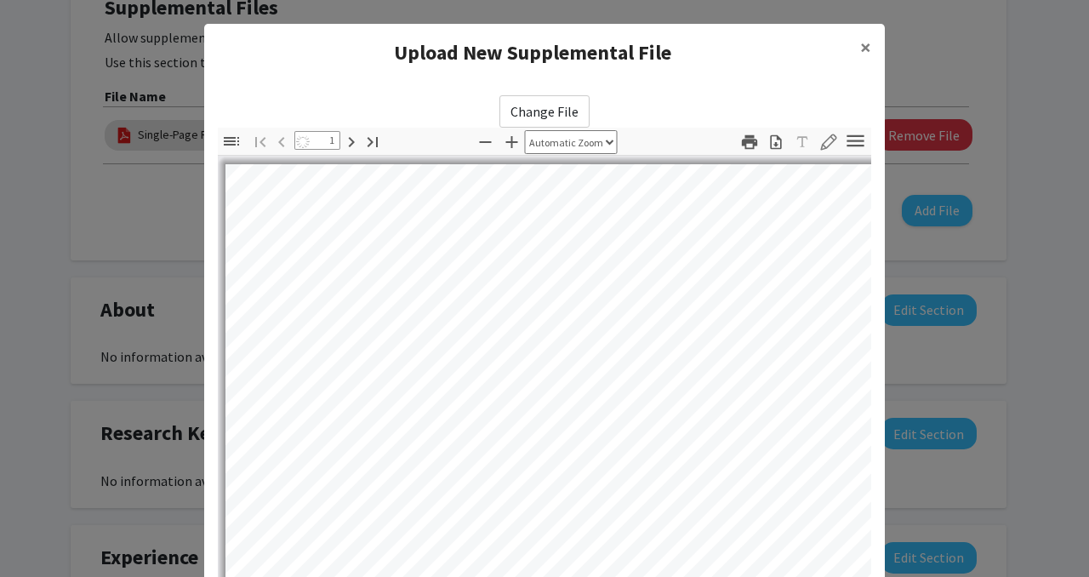
select select "auto"
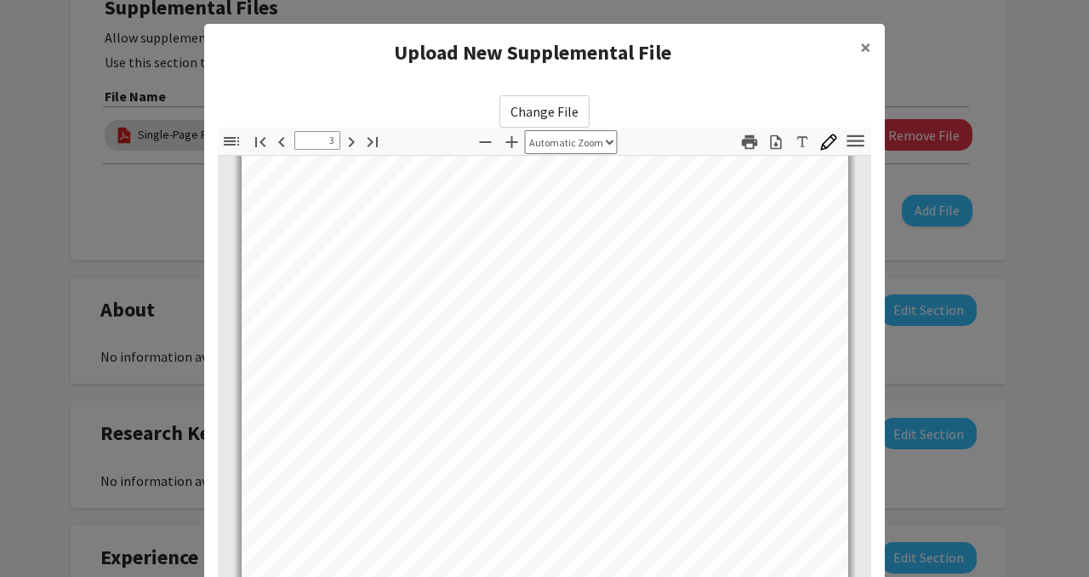
type input "4"
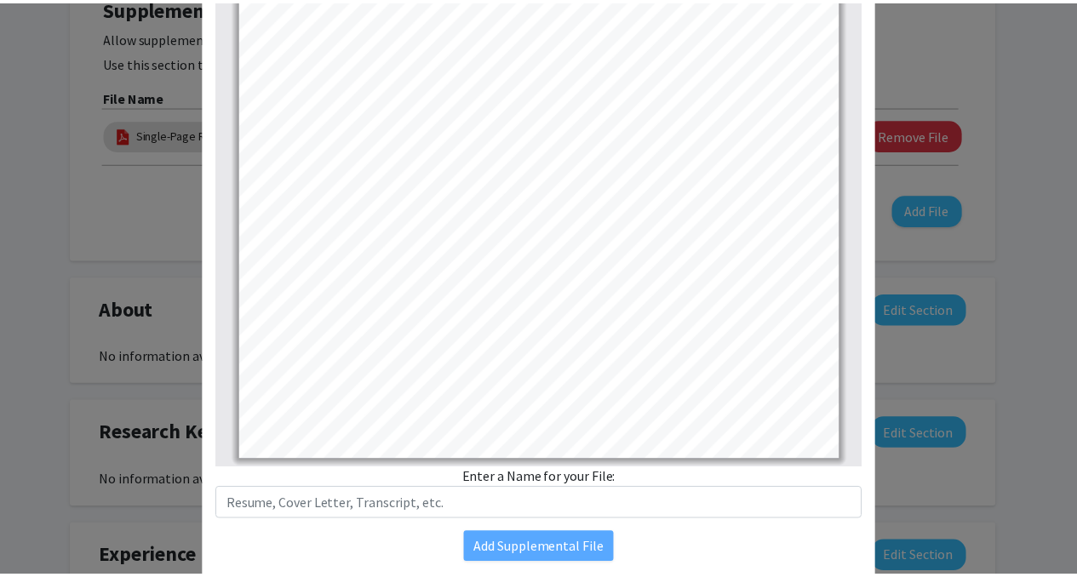
scroll to position [229, 0]
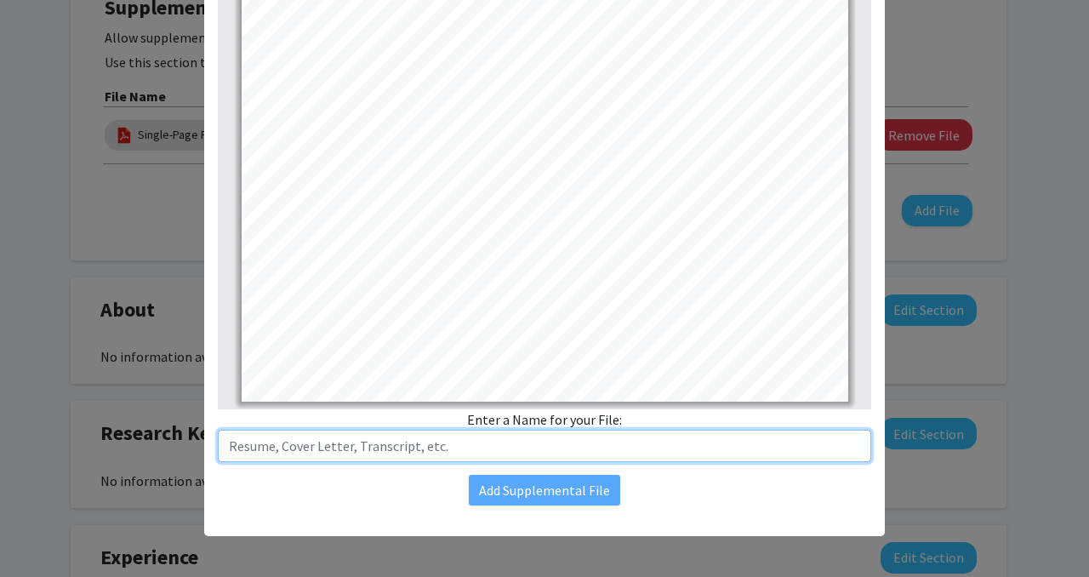
click at [512, 446] on input "text" at bounding box center [545, 446] width 654 height 32
type input "In-Depth Resume"
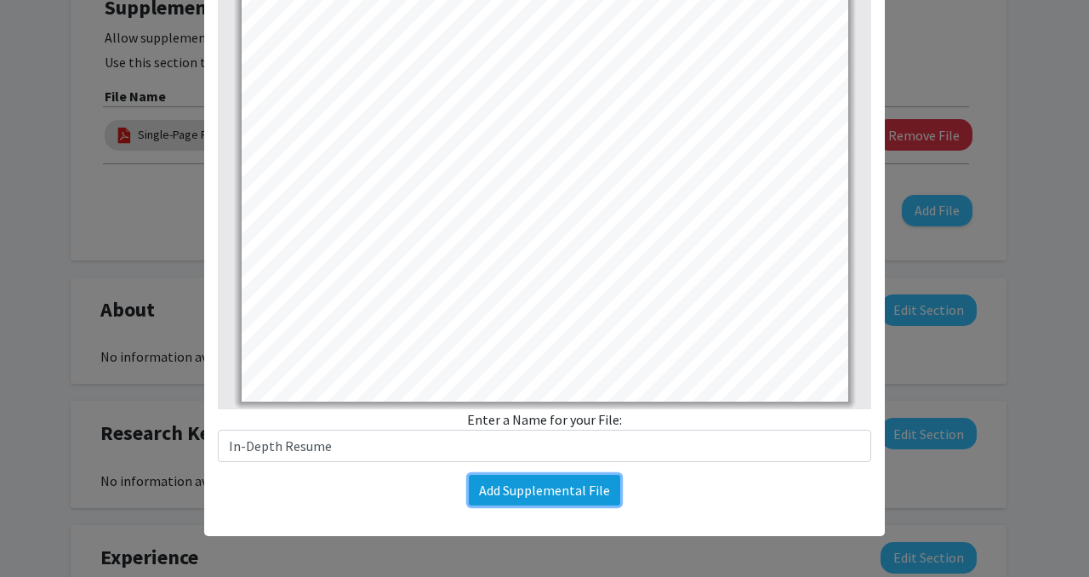
click at [523, 485] on button "Add Supplemental File" at bounding box center [544, 490] width 151 height 31
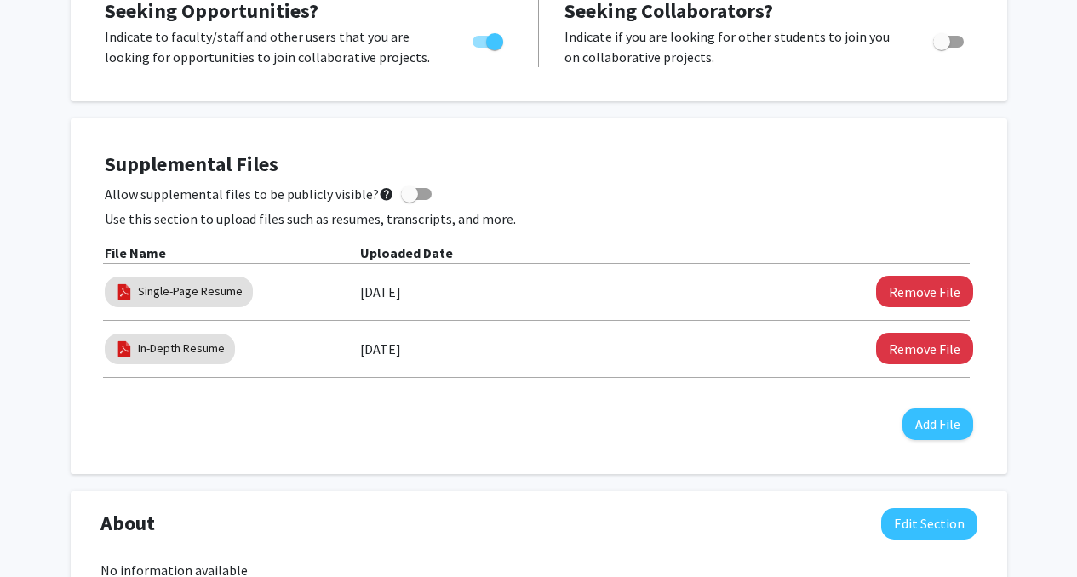
scroll to position [348, 0]
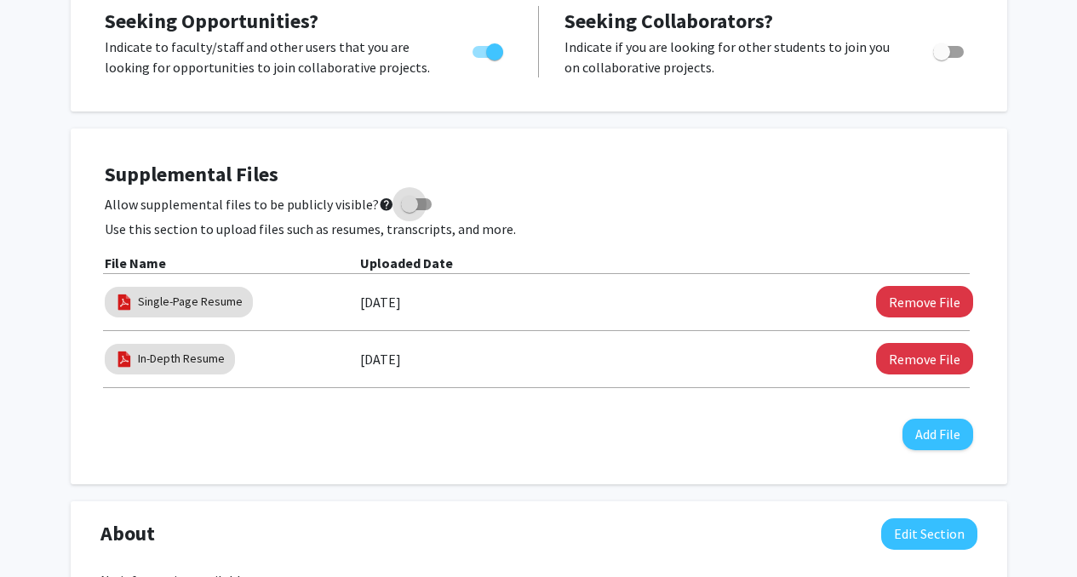
click at [407, 210] on span at bounding box center [409, 204] width 17 height 17
click at [408, 210] on input "Allow supplemental files to be publicly visible? help" at bounding box center [408, 210] width 1 height 1
checkbox input "true"
click at [535, 180] on h4 "Supplemental Files" at bounding box center [539, 175] width 868 height 25
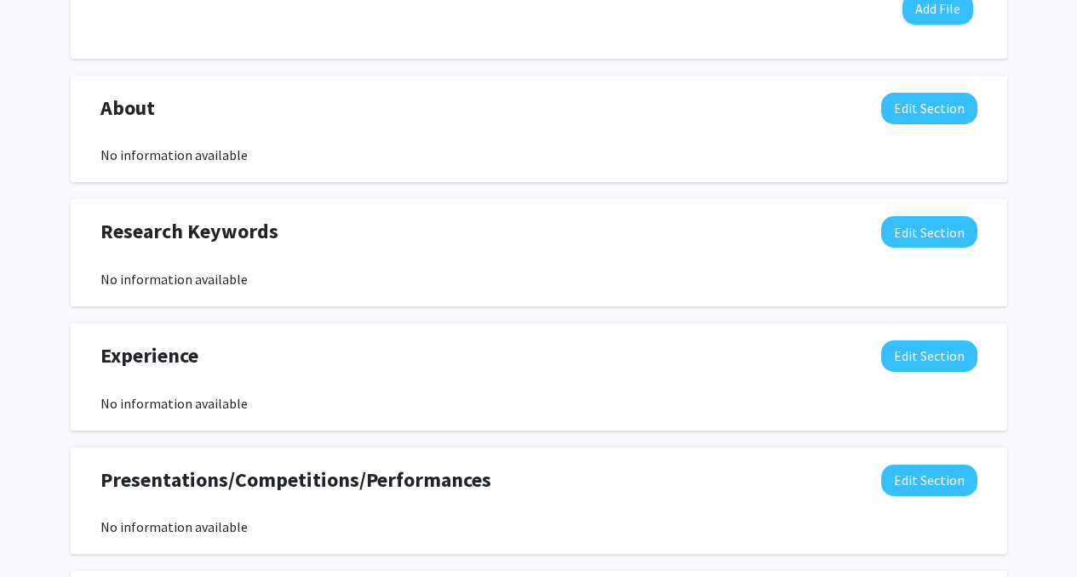
scroll to position [774, 0]
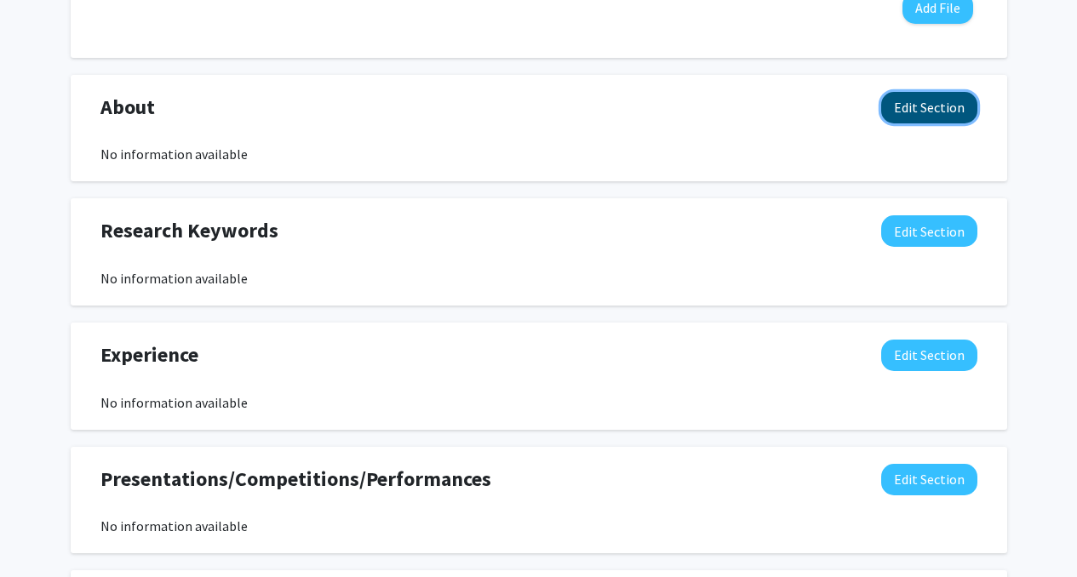
click at [935, 105] on button "Edit Section" at bounding box center [929, 107] width 96 height 31
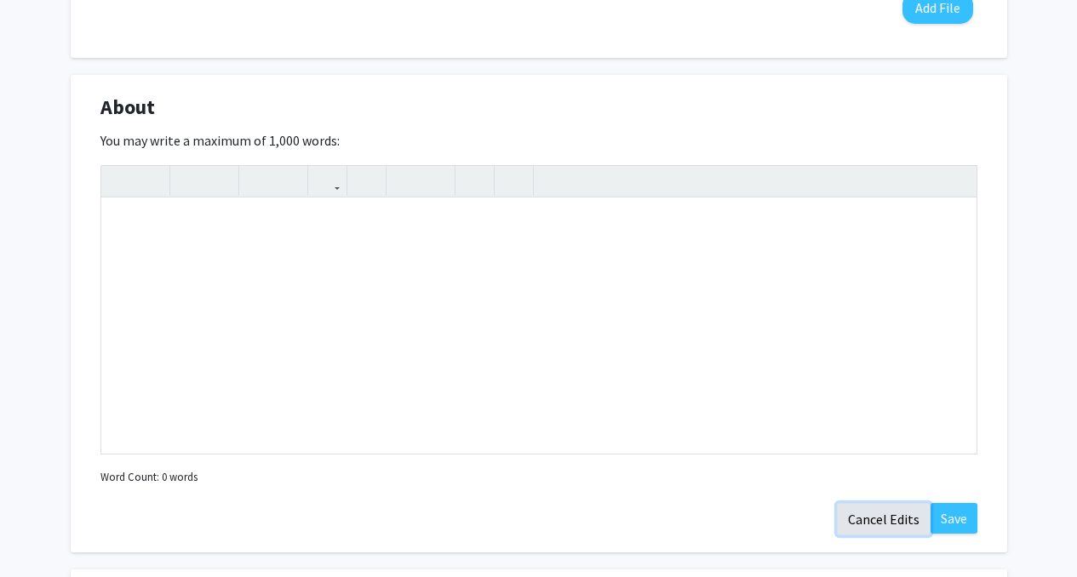
click at [870, 514] on button "Cancel Edits" at bounding box center [884, 519] width 94 height 32
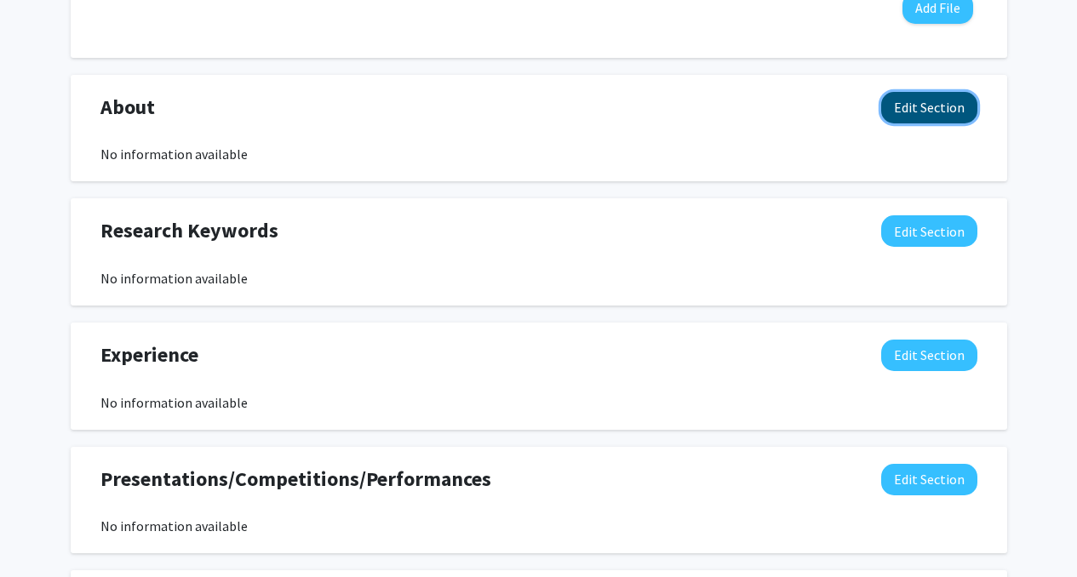
click at [925, 122] on button "Edit Section" at bounding box center [929, 107] width 96 height 31
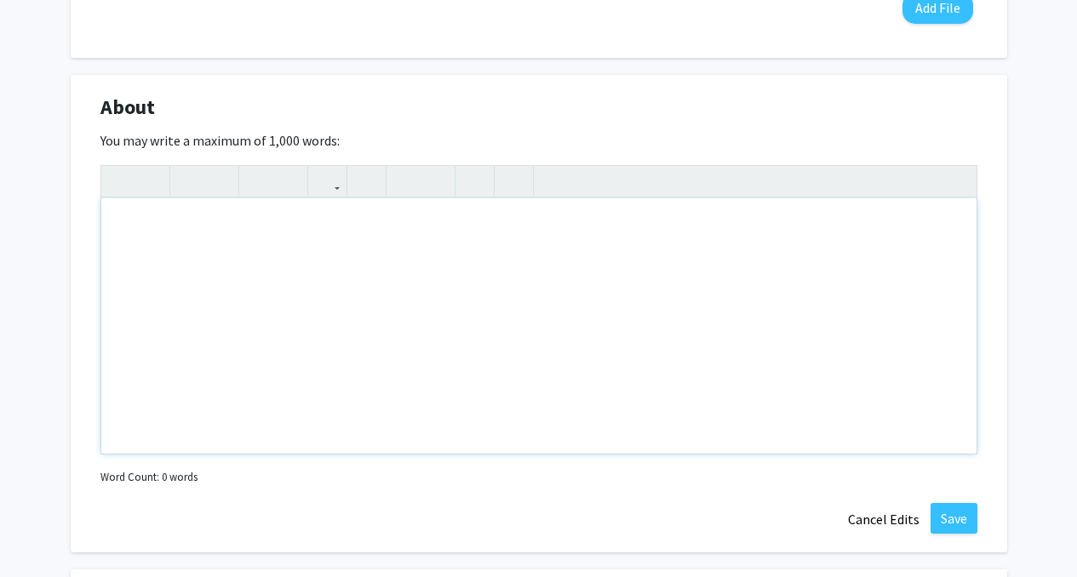
click at [705, 250] on div "Note to users with screen readers: Please deactivate our accessibility plugin f…" at bounding box center [538, 325] width 875 height 255
paste div "To enrich screen reader interactions, please activate Accessibility in Grammarl…"
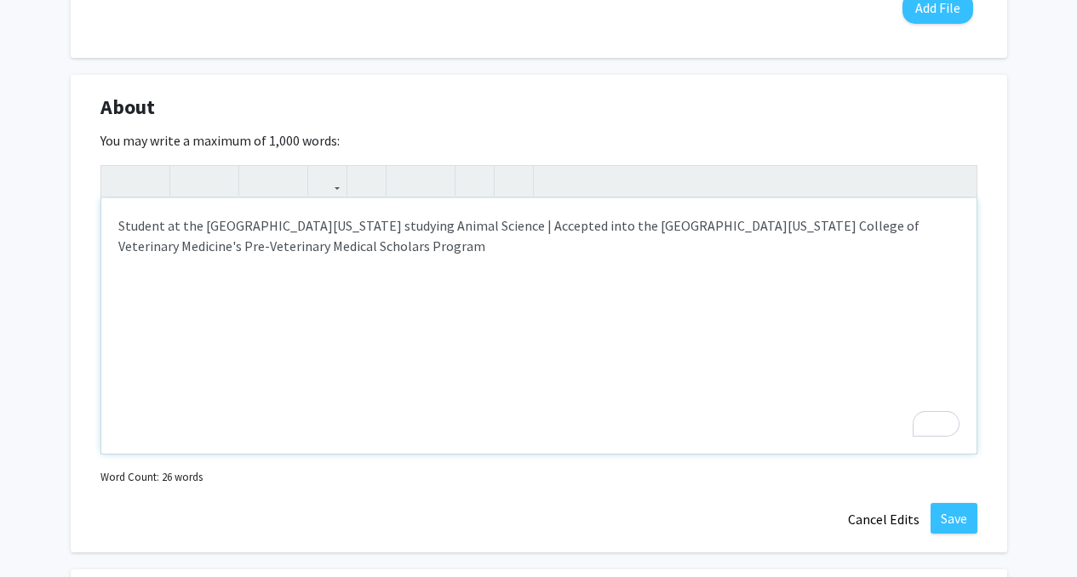
type textarea "<p>Student at the [GEOGRAPHIC_DATA][US_STATE] studying Animal Science | Accepte…"
click at [956, 510] on button "Save" at bounding box center [953, 518] width 47 height 31
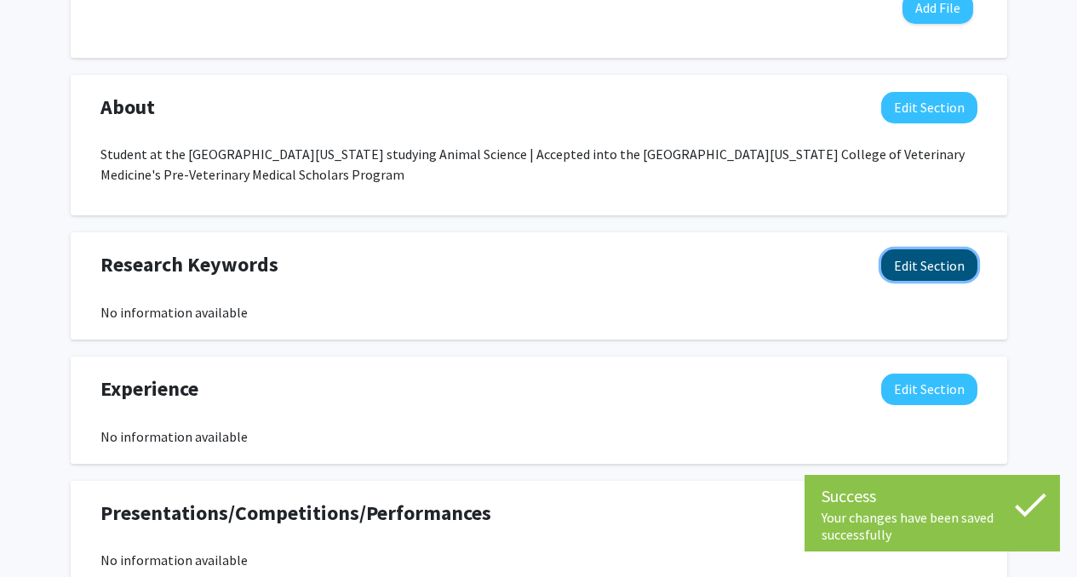
click at [905, 264] on button "Edit Section" at bounding box center [929, 264] width 96 height 31
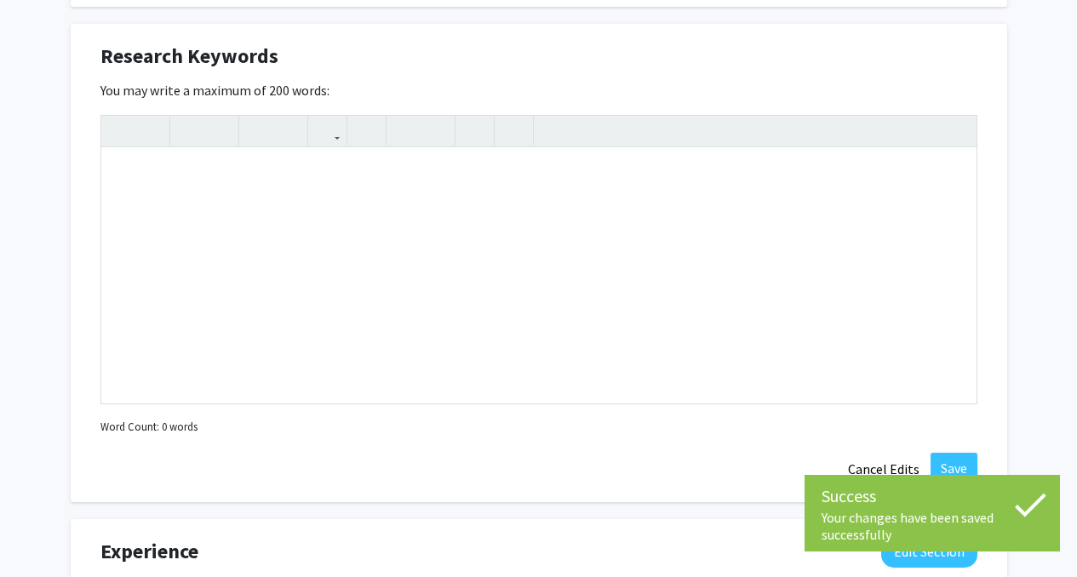
scroll to position [984, 0]
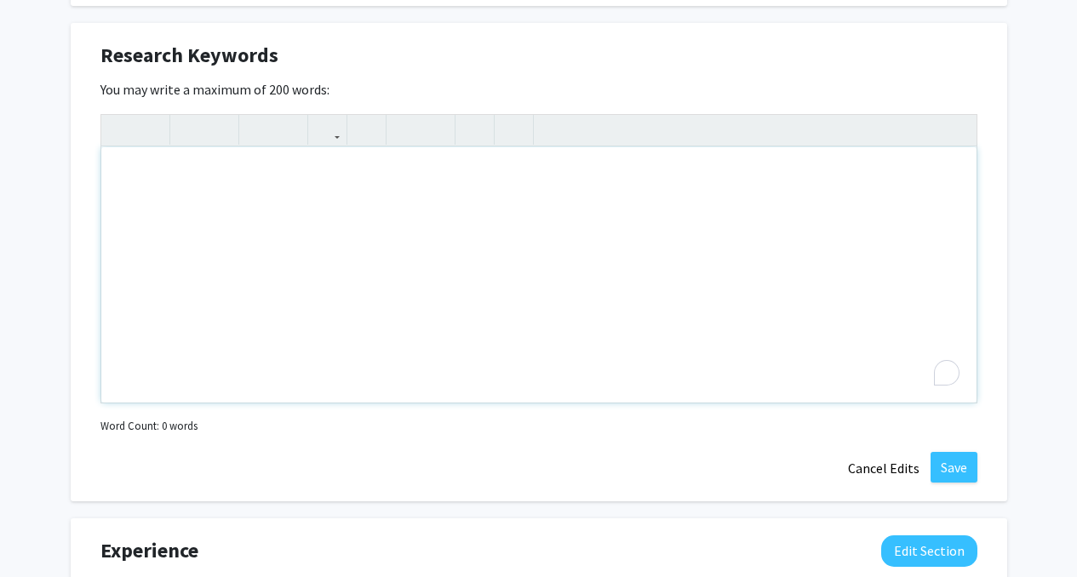
click at [471, 233] on div "To enrich screen reader interactions, please activate Accessibility in Grammarl…" at bounding box center [538, 274] width 875 height 255
click at [869, 473] on button "Cancel Edits" at bounding box center [884, 468] width 94 height 32
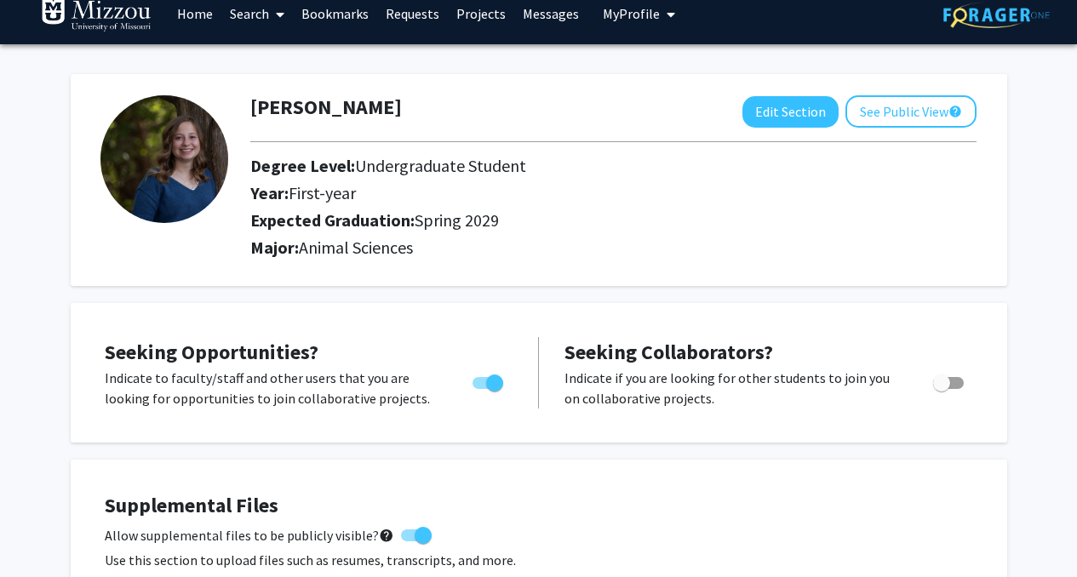
scroll to position [0, 0]
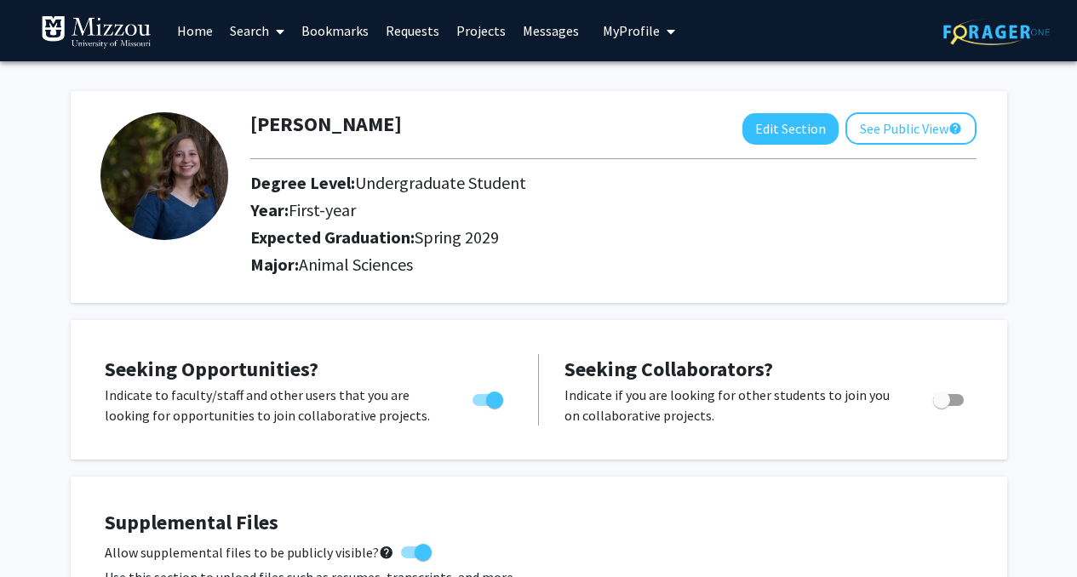
click at [453, 27] on link "Projects" at bounding box center [481, 31] width 66 height 60
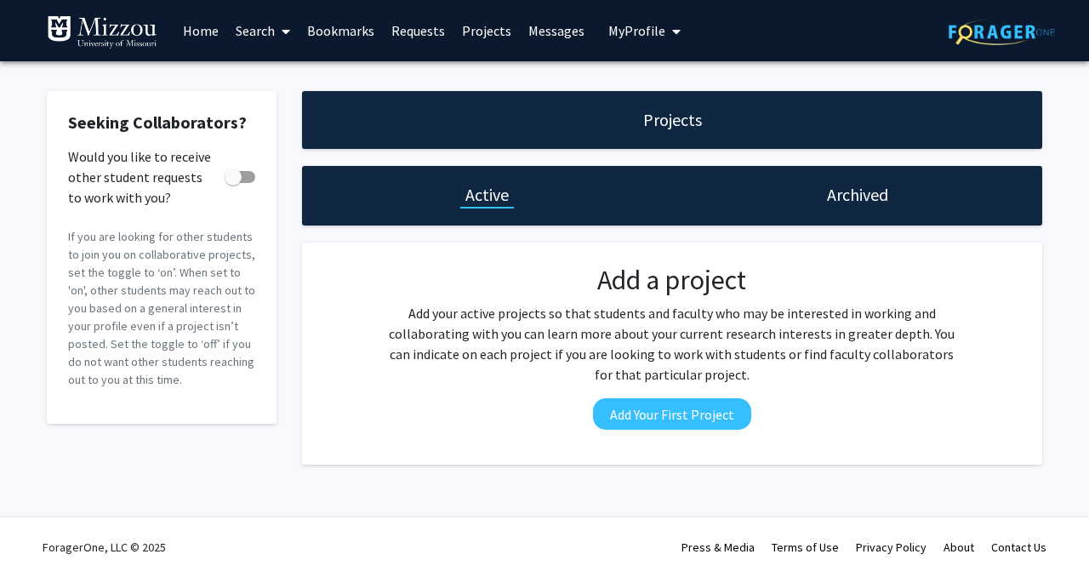
click at [422, 27] on link "Requests" at bounding box center [418, 31] width 71 height 60
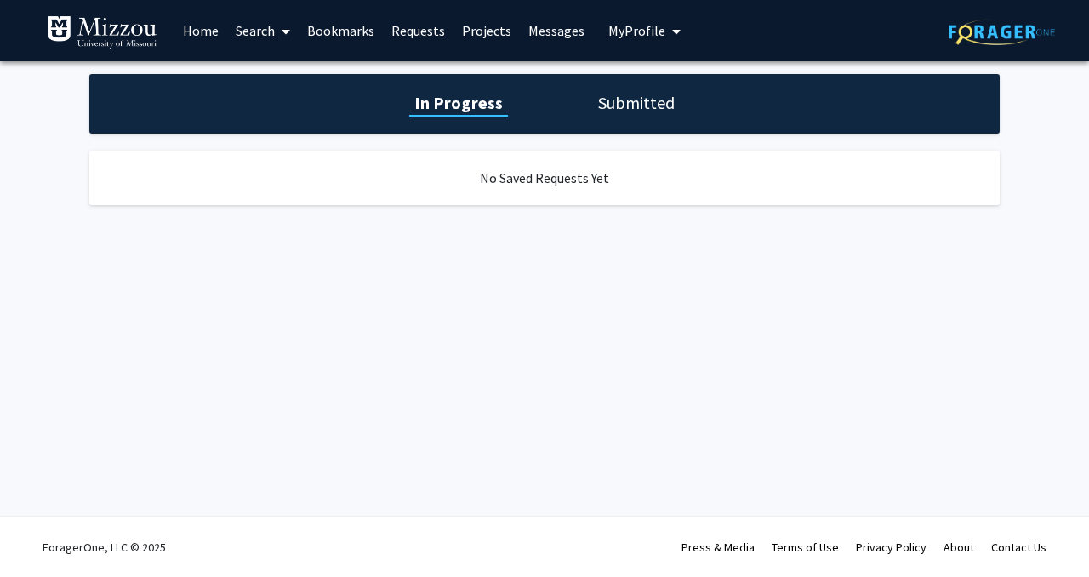
click at [359, 37] on link "Bookmarks" at bounding box center [341, 31] width 84 height 60
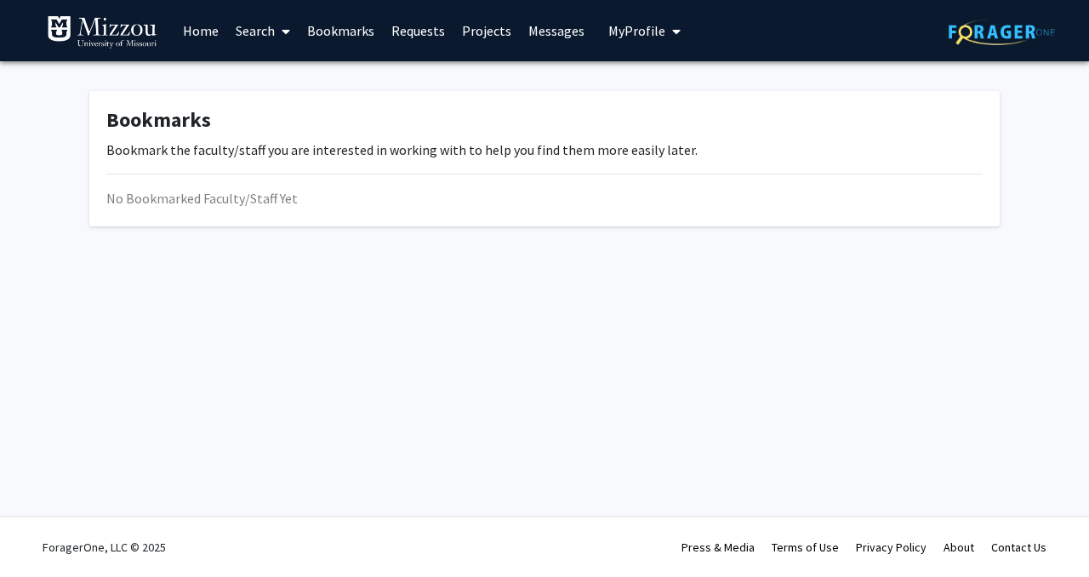
click at [261, 20] on link "Search" at bounding box center [262, 31] width 71 height 60
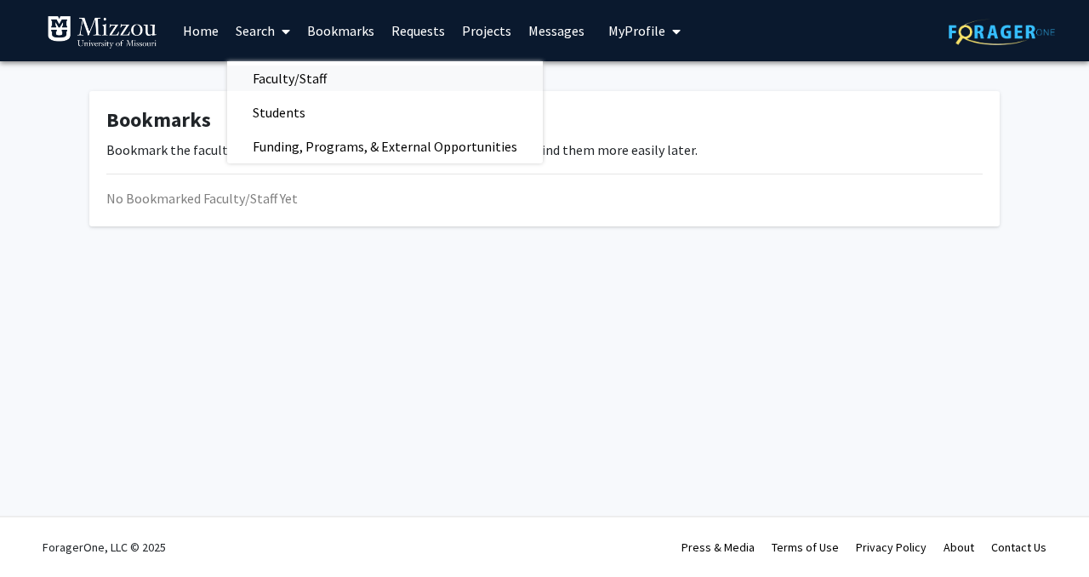
click at [286, 77] on span "Faculty/Staff" at bounding box center [289, 78] width 125 height 34
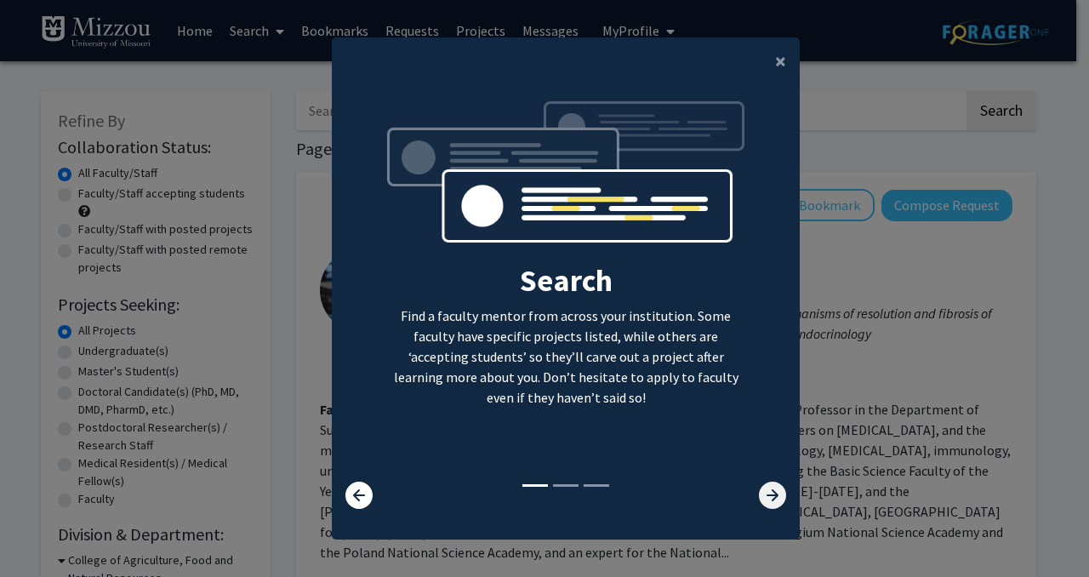
click at [766, 494] on icon at bounding box center [772, 495] width 27 height 27
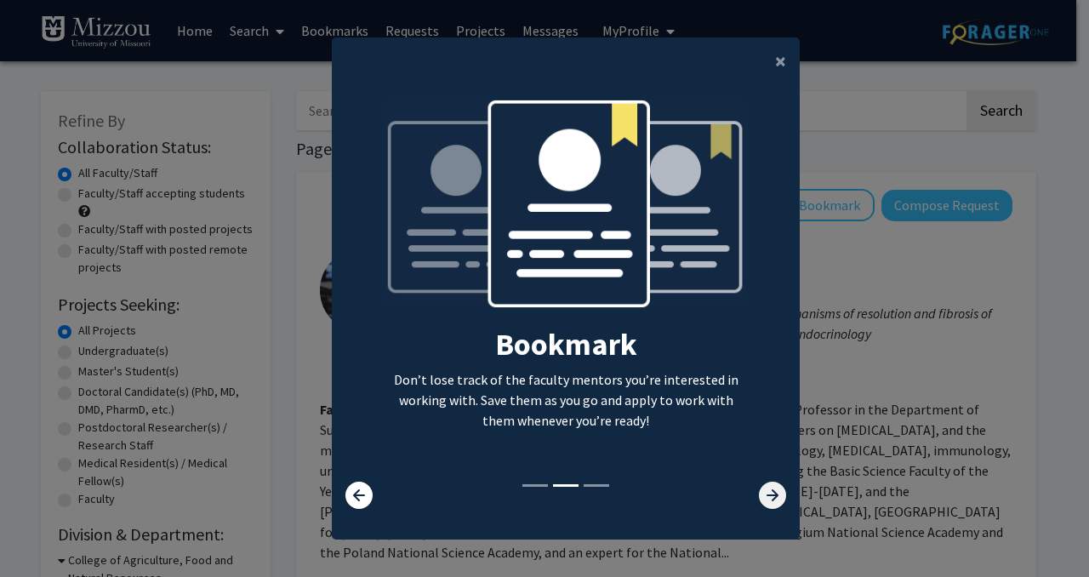
click at [766, 494] on icon at bounding box center [772, 495] width 27 height 27
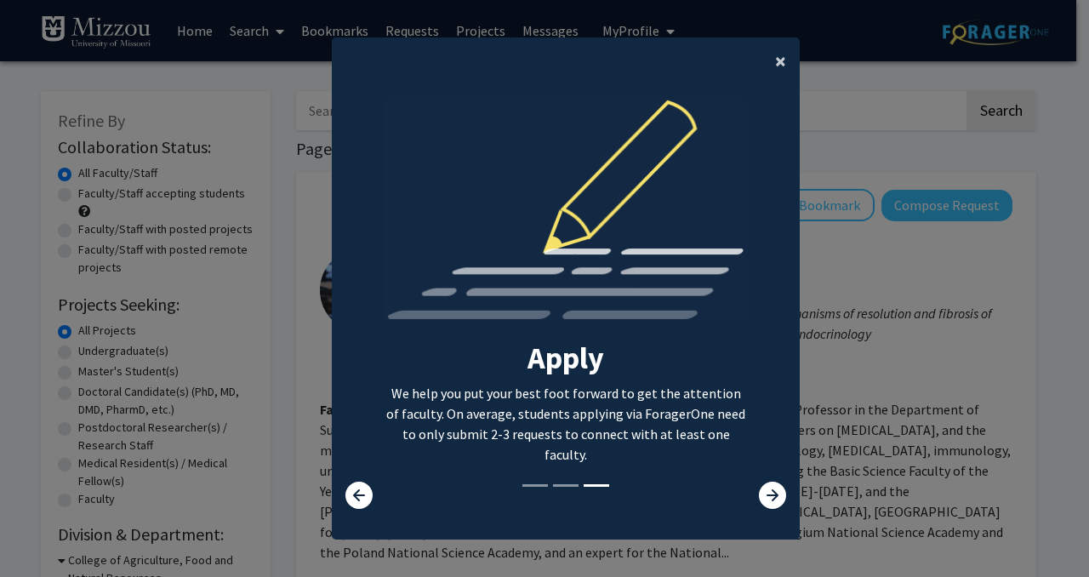
click at [775, 70] on span "×" at bounding box center [780, 61] width 11 height 26
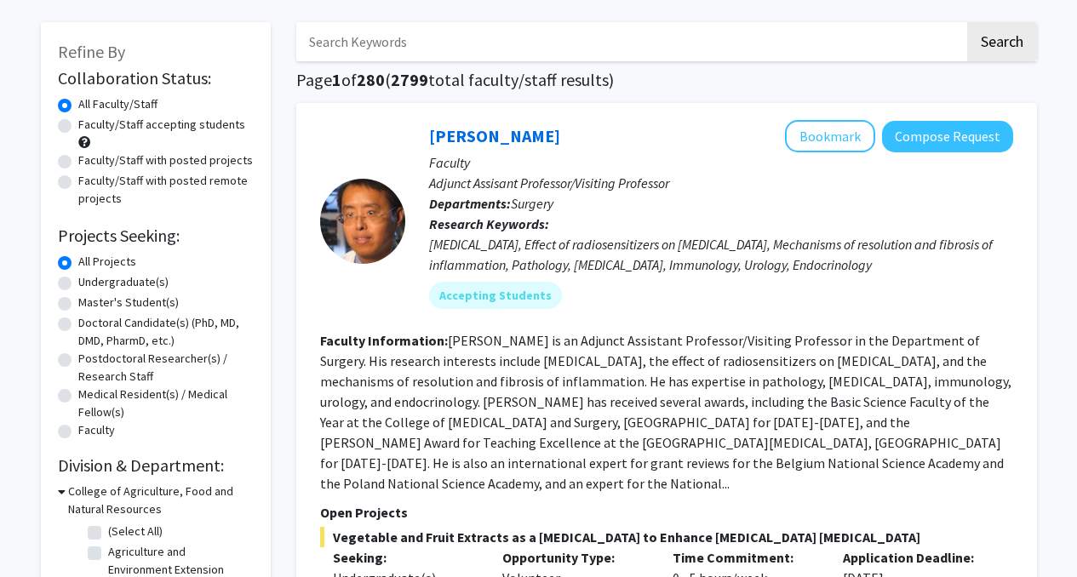
scroll to position [54, 0]
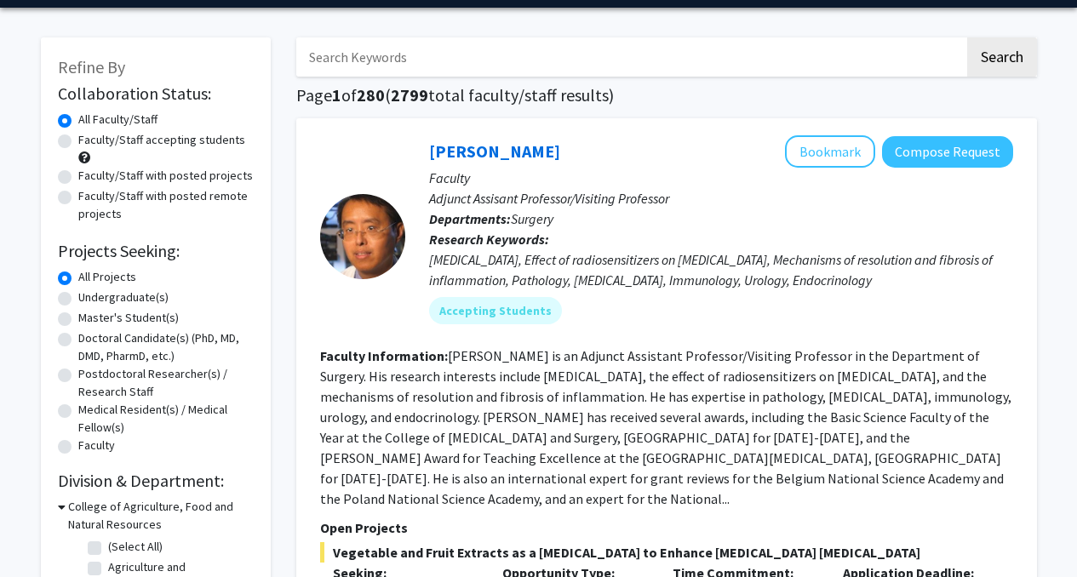
click at [117, 295] on label "Undergraduate(s)" at bounding box center [123, 297] width 90 height 18
click at [89, 295] on input "Undergraduate(s)" at bounding box center [83, 293] width 11 height 11
radio input "true"
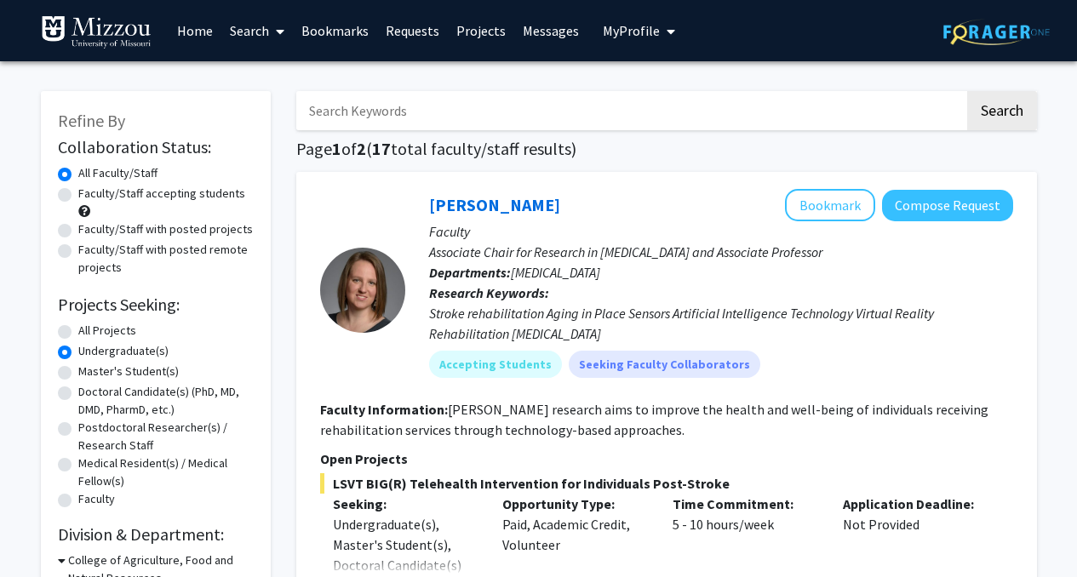
click at [200, 187] on label "Faculty/Staff accepting students" at bounding box center [161, 194] width 167 height 18
click at [89, 187] on input "Faculty/Staff accepting students" at bounding box center [83, 190] width 11 height 11
radio input "true"
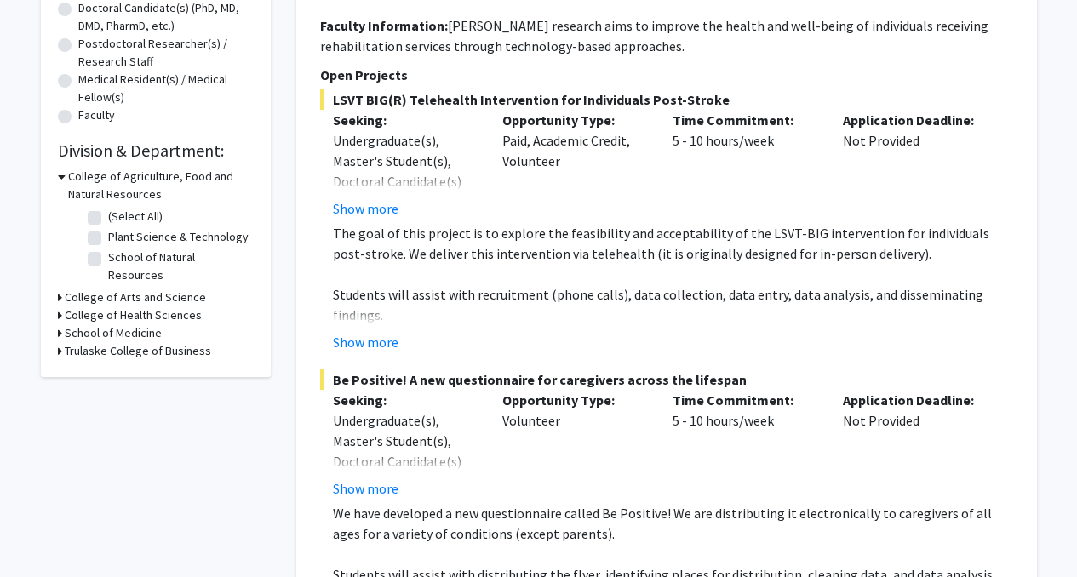
scroll to position [385, 0]
click at [357, 210] on button "Show more" at bounding box center [366, 207] width 66 height 20
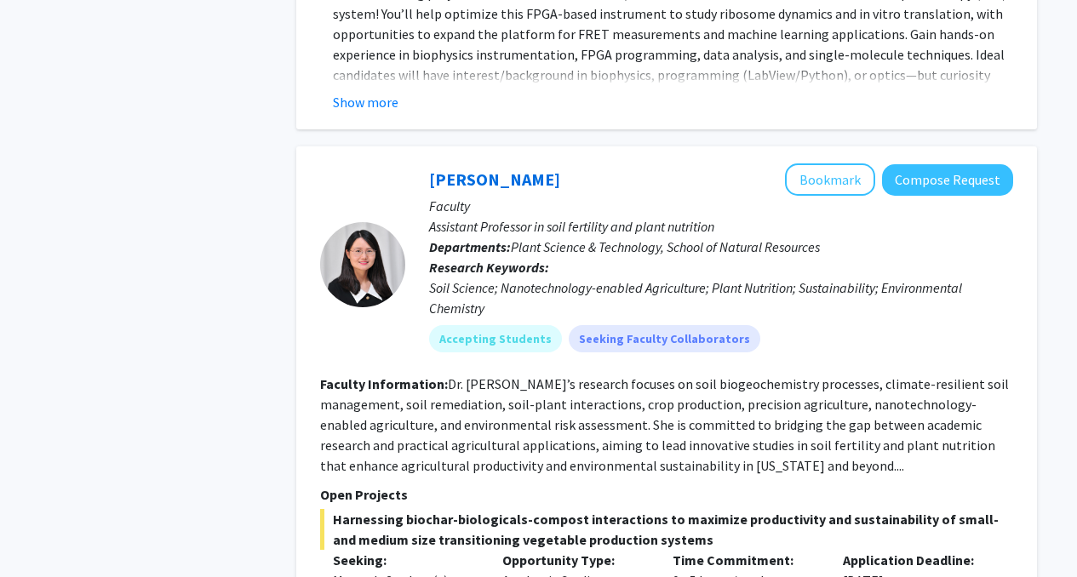
scroll to position [4182, 0]
